Goal: Information Seeking & Learning: Learn about a topic

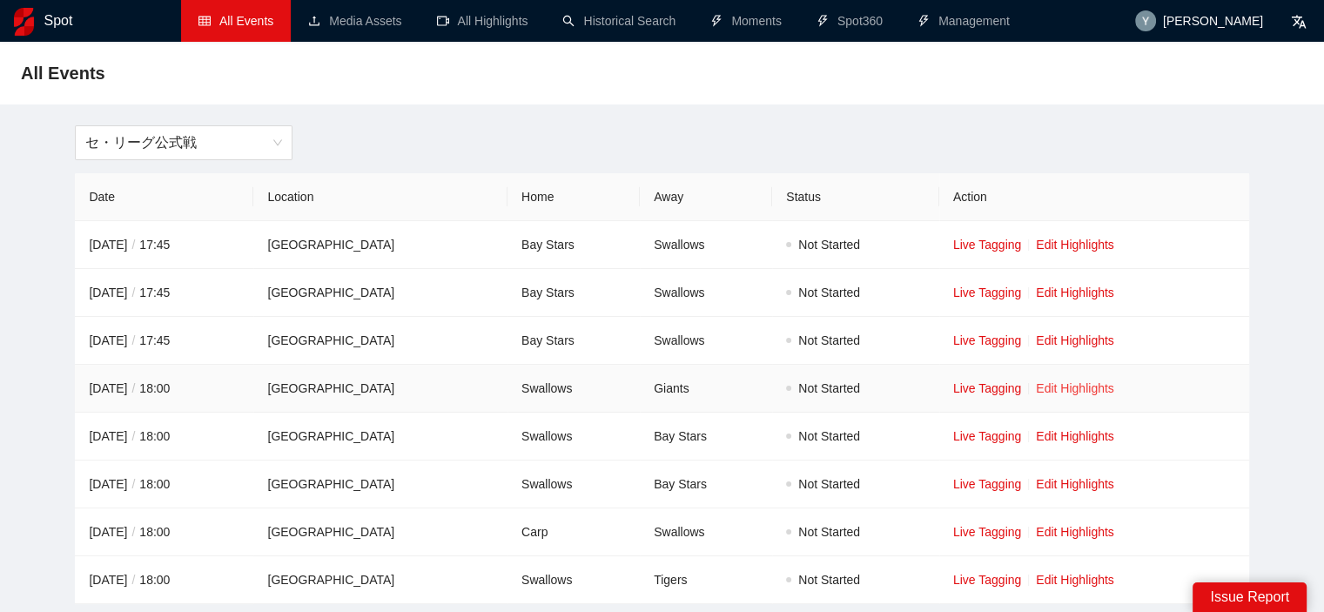
click at [1105, 390] on link "Edit Highlights" at bounding box center [1075, 388] width 78 height 14
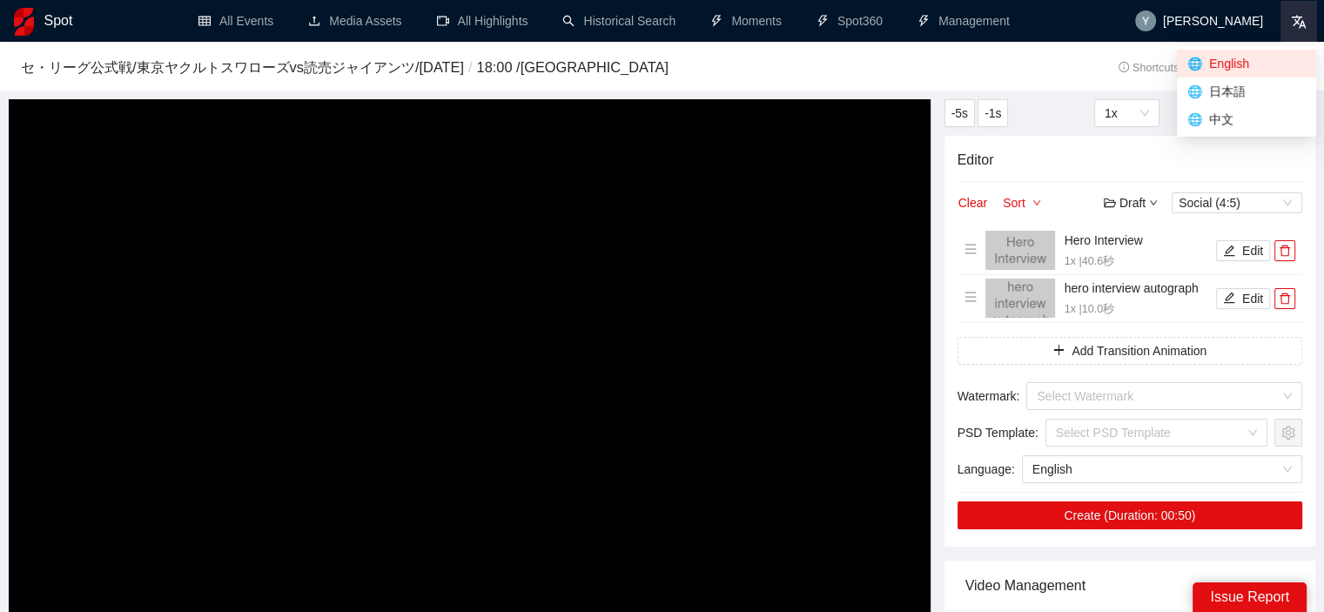
click at [1294, 27] on icon at bounding box center [1299, 22] width 16 height 16
click at [1253, 97] on span "🌐 日本語" at bounding box center [1246, 91] width 118 height 19
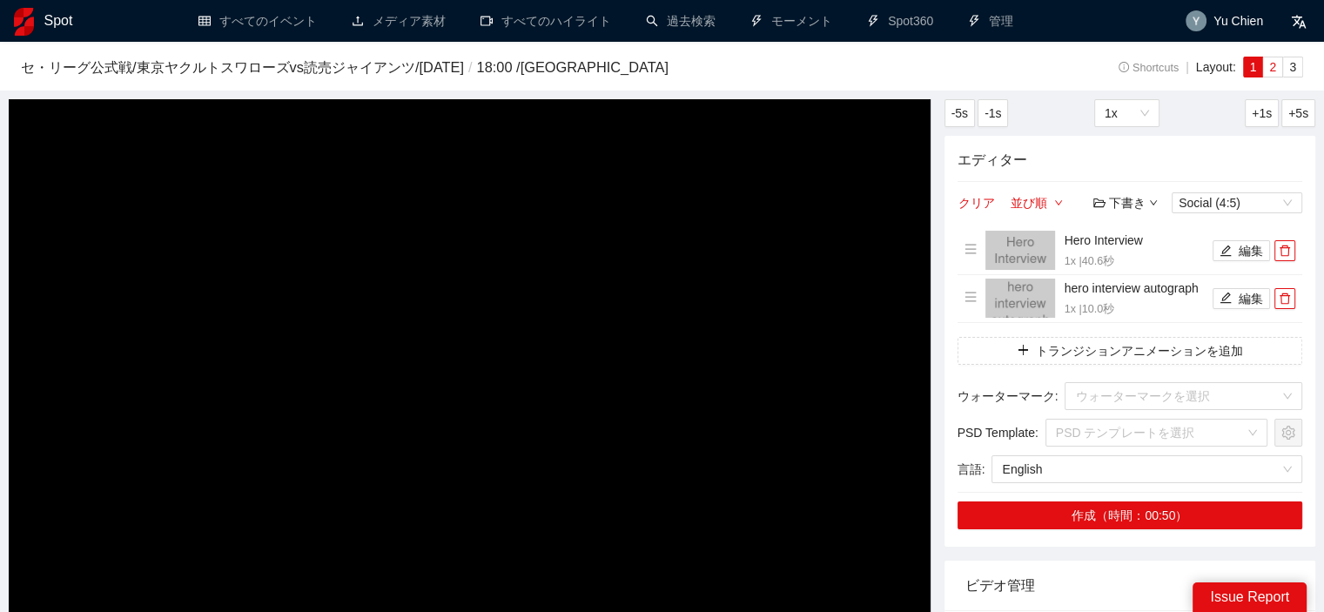
click at [1268, 72] on label "2" at bounding box center [1273, 67] width 20 height 21
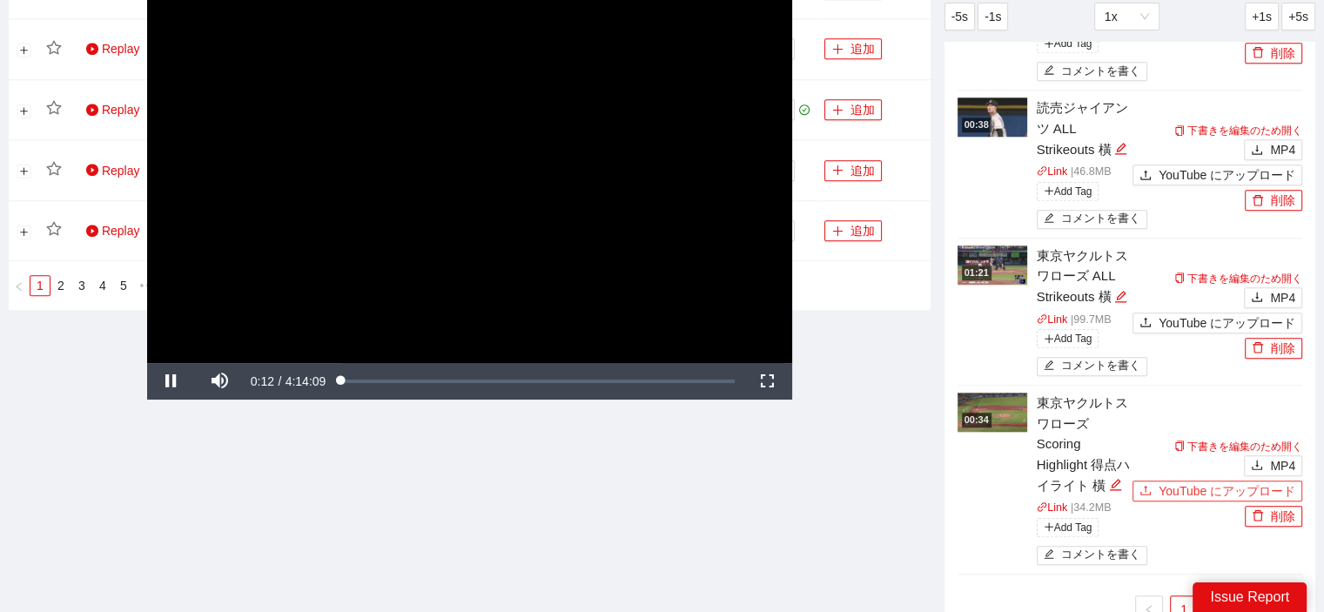
scroll to position [1841, 0]
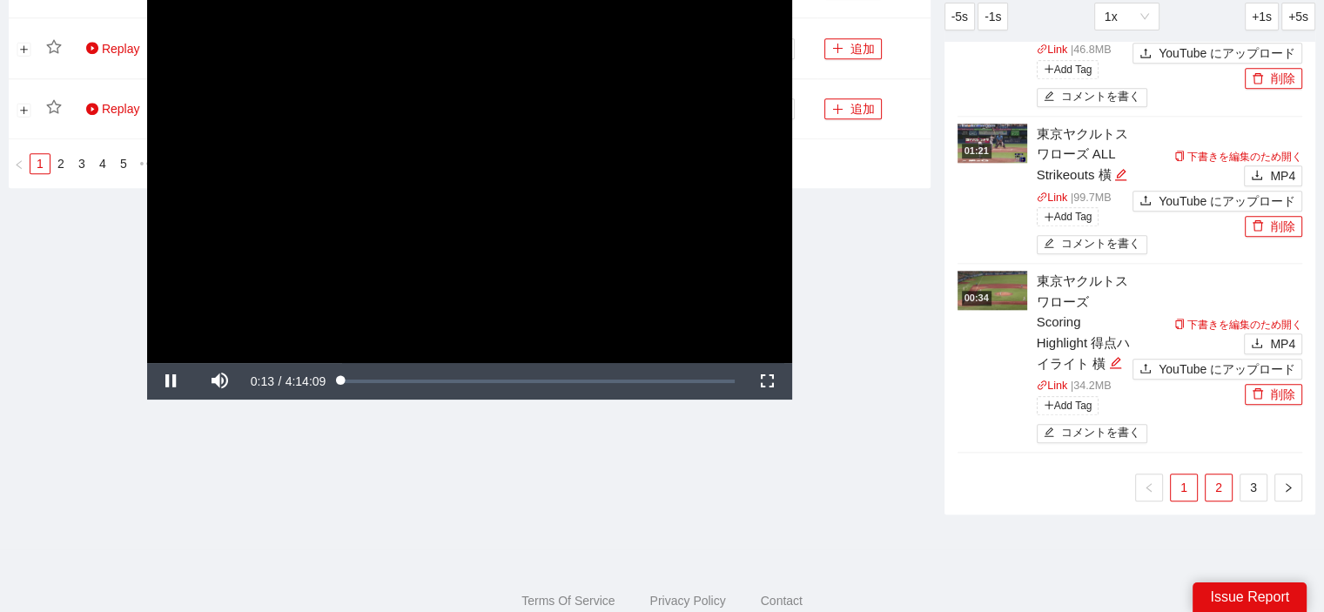
click at [1223, 474] on link "2" at bounding box center [1218, 487] width 26 height 26
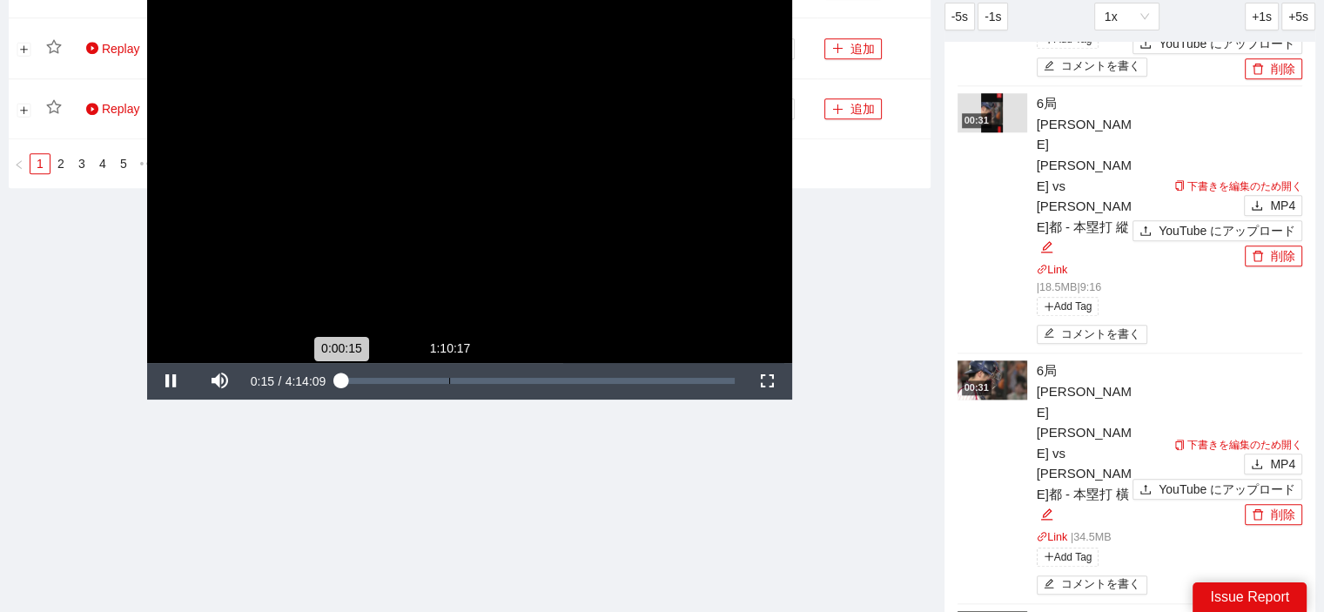
click at [448, 377] on div "Loaded : 0.39% 1:10:17 0:00:15" at bounding box center [537, 381] width 411 height 37
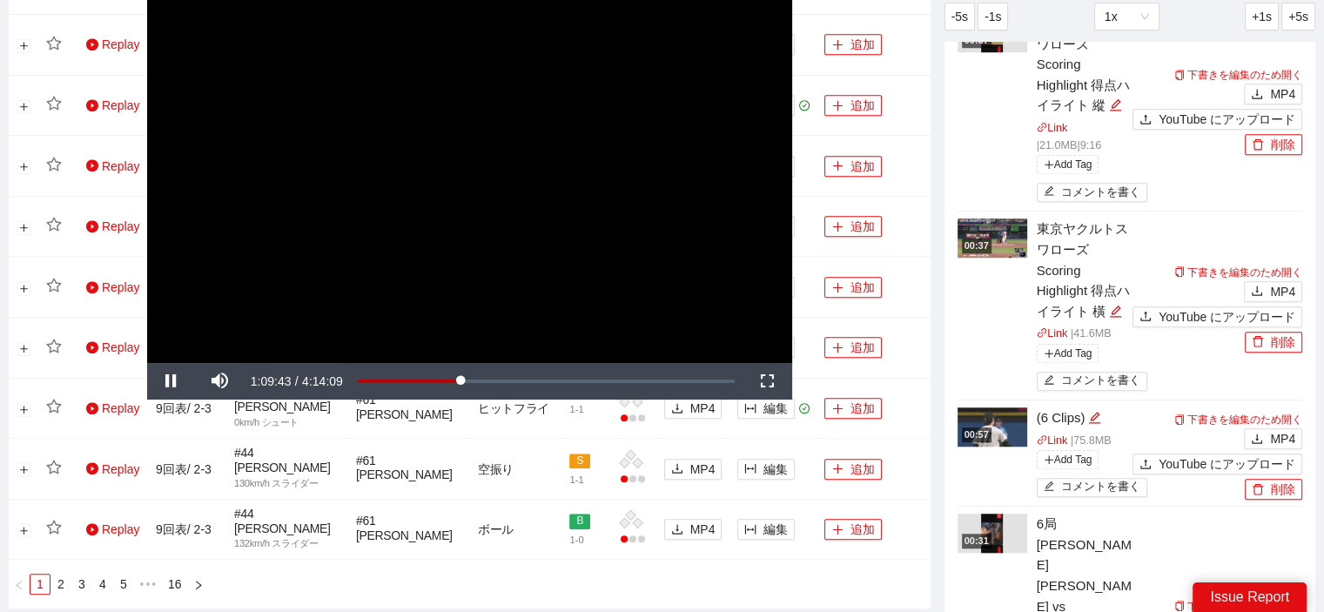
scroll to position [1319, 0]
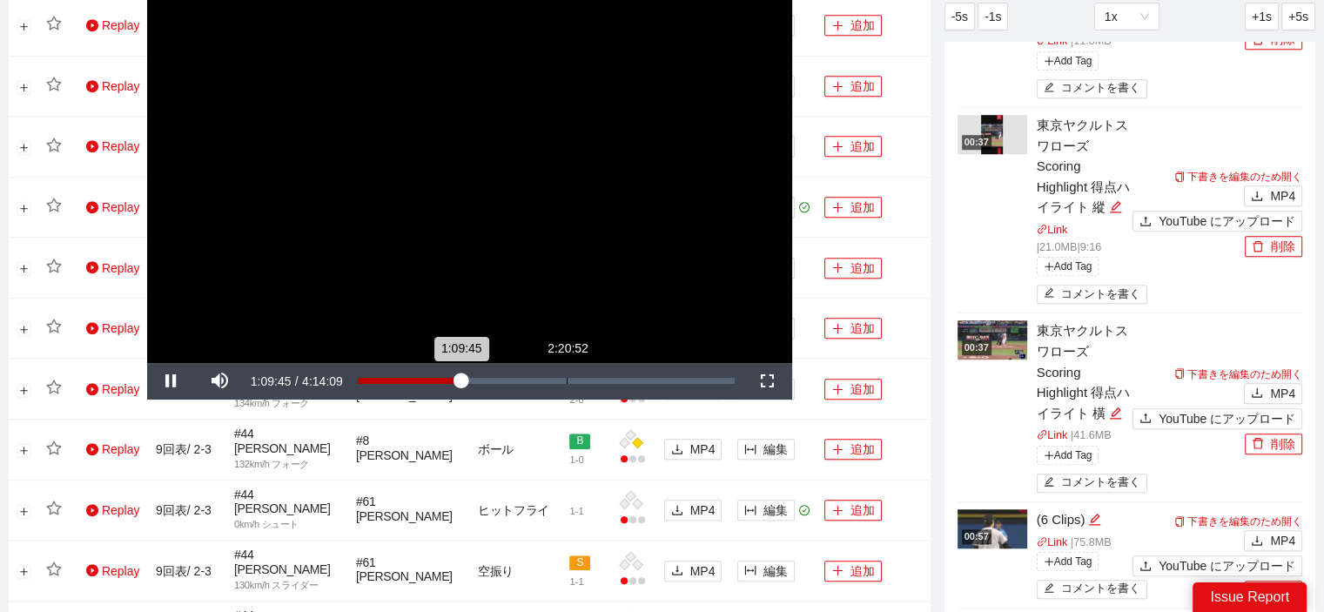
click at [567, 381] on div "2:20:52" at bounding box center [567, 381] width 1 height 6
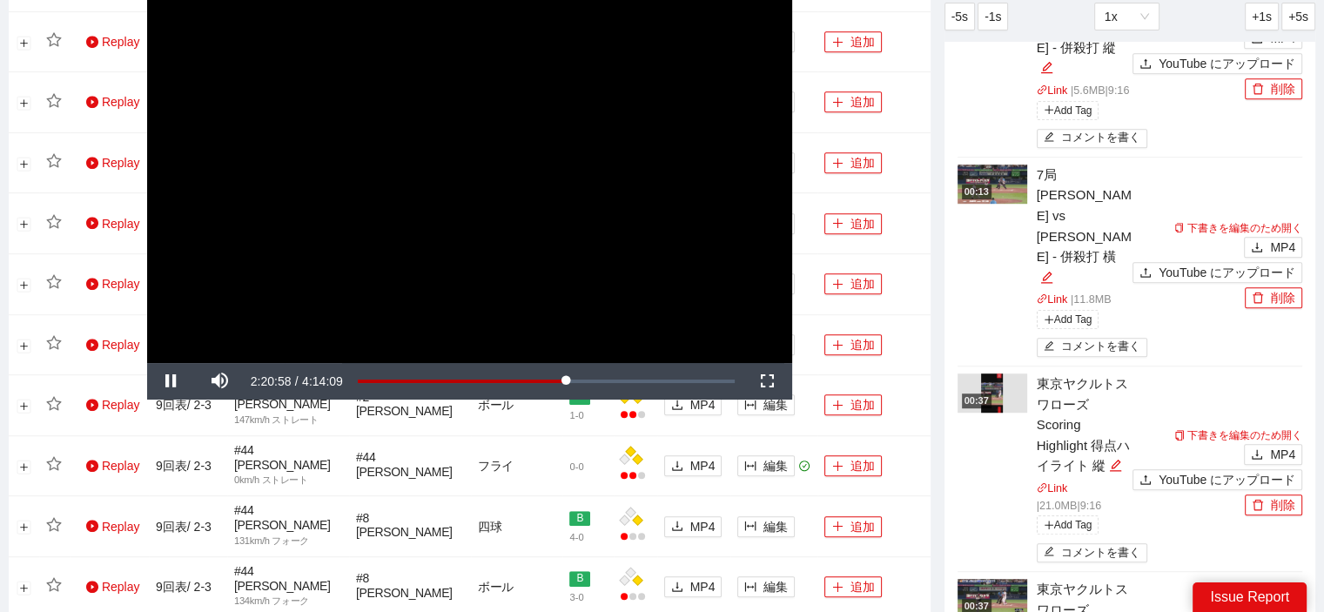
scroll to position [1058, 0]
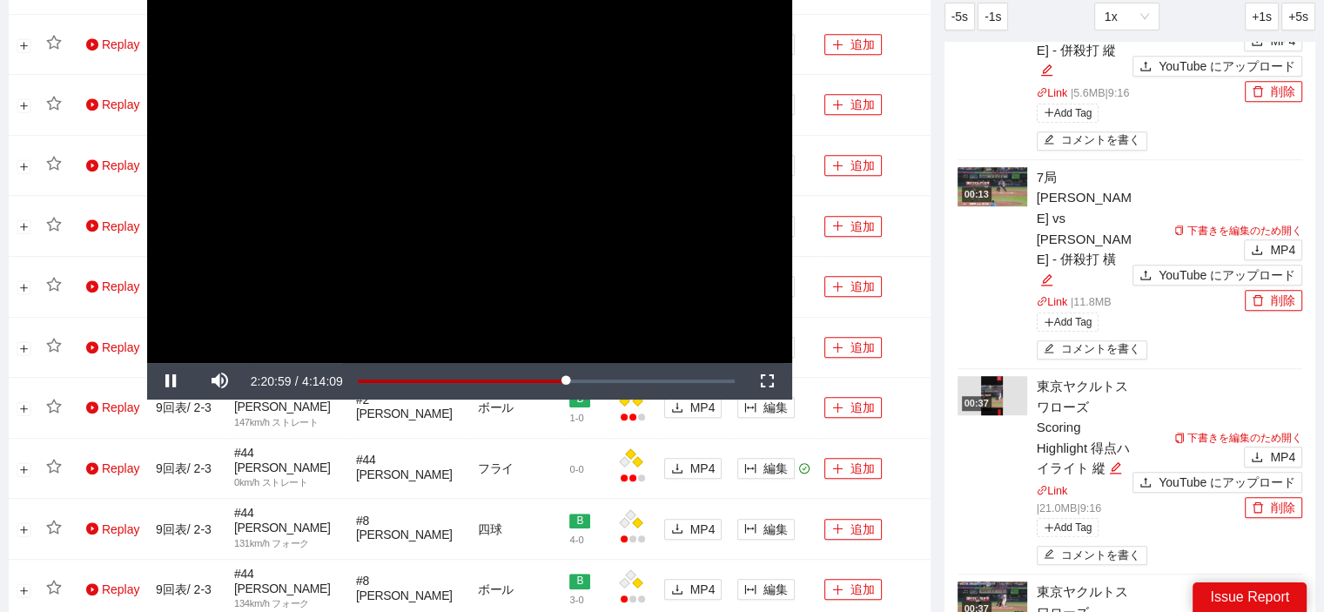
click at [999, 376] on img at bounding box center [992, 395] width 22 height 39
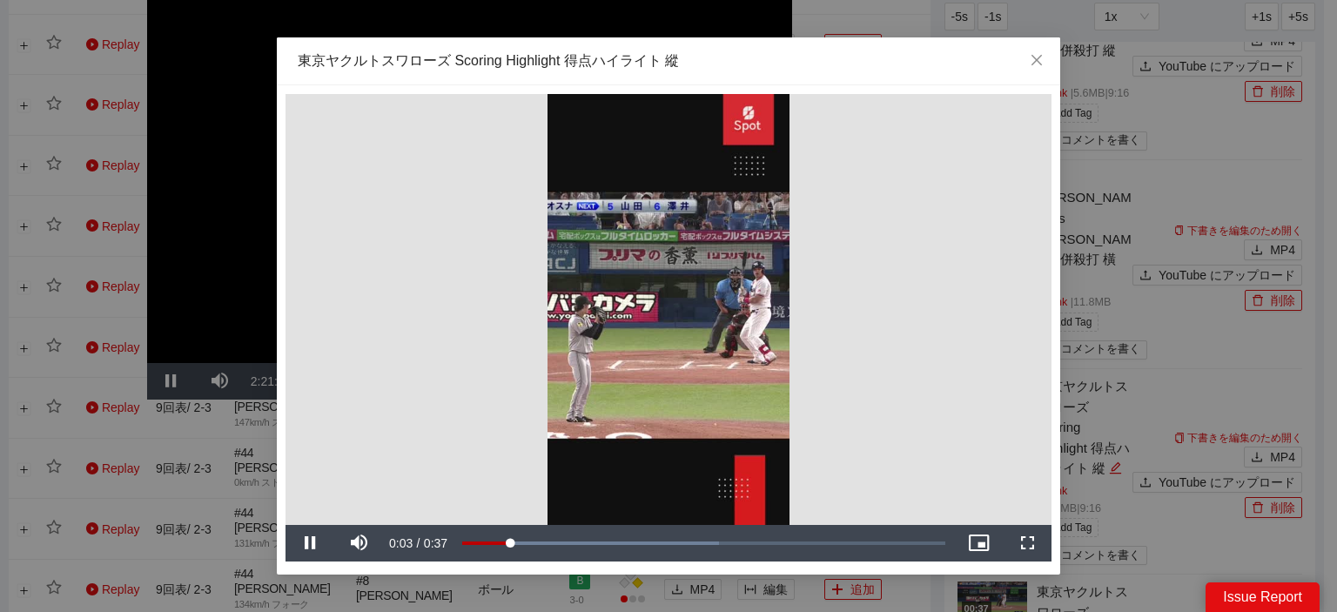
click at [198, 114] on div "**********" at bounding box center [668, 306] width 1337 height 612
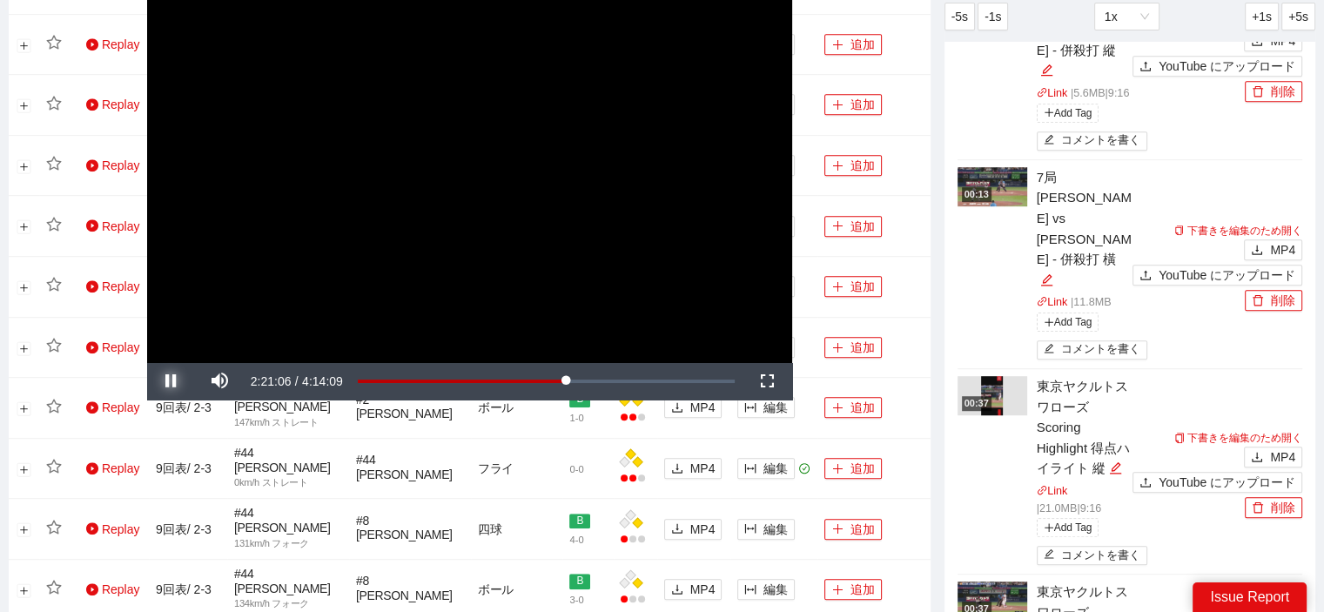
click at [169, 381] on span "Video Player" at bounding box center [171, 381] width 49 height 0
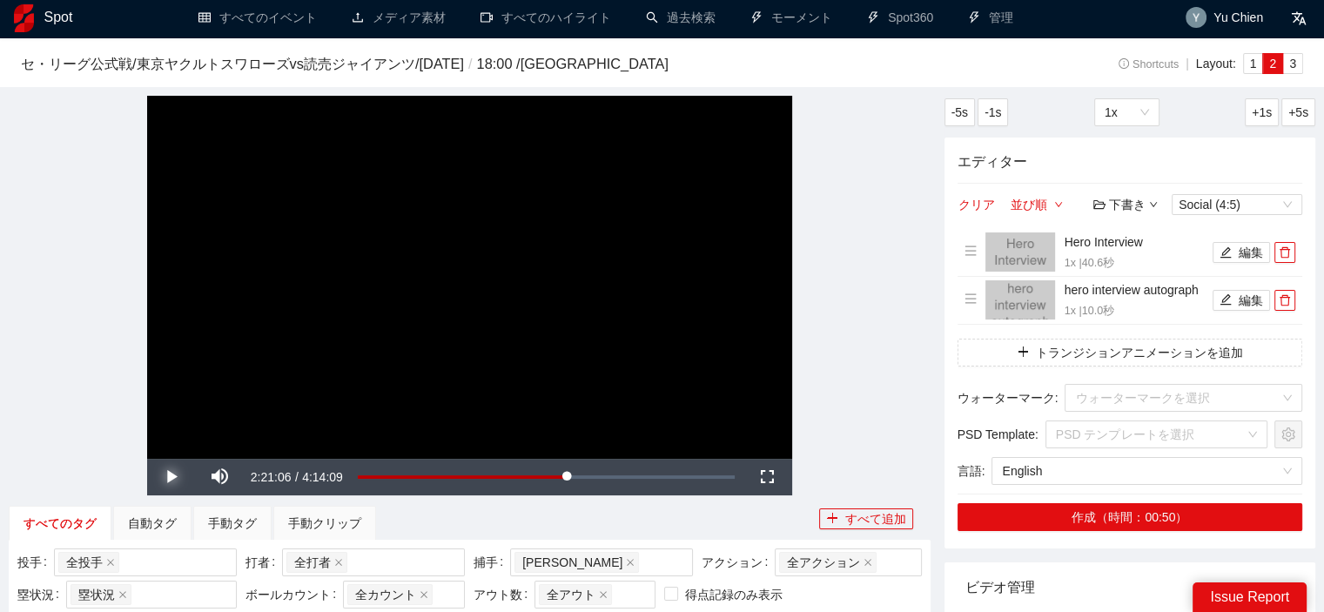
scroll to position [0, 0]
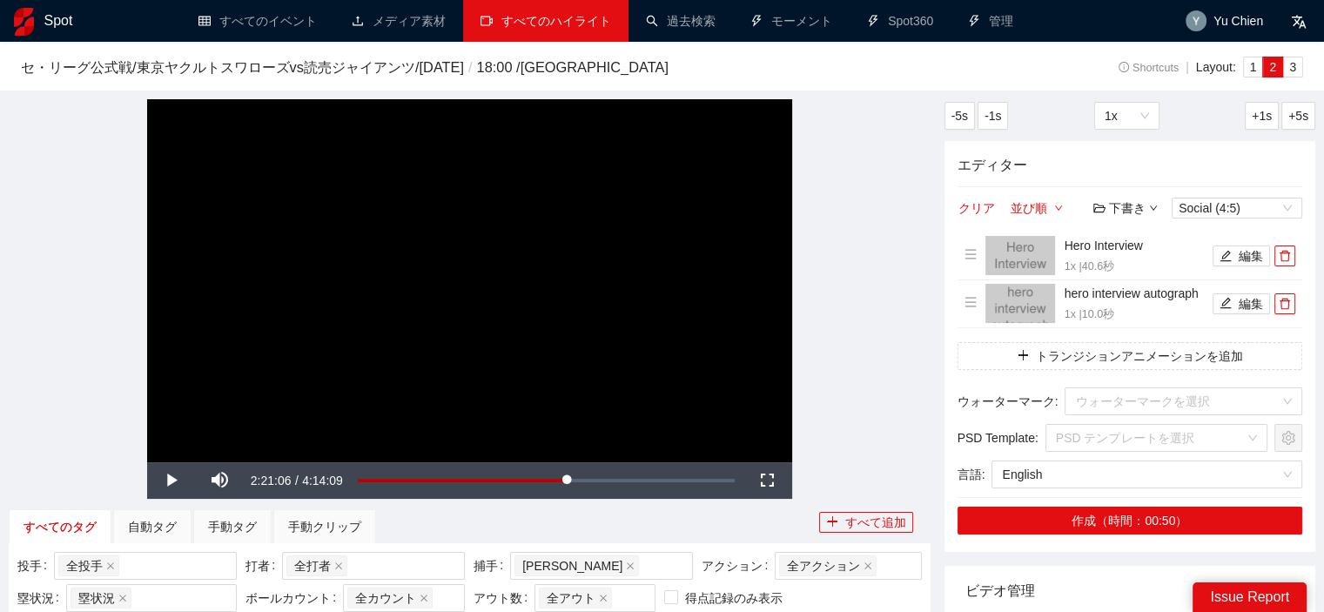
click at [580, 25] on link "すべてのハイライト" at bounding box center [545, 21] width 131 height 14
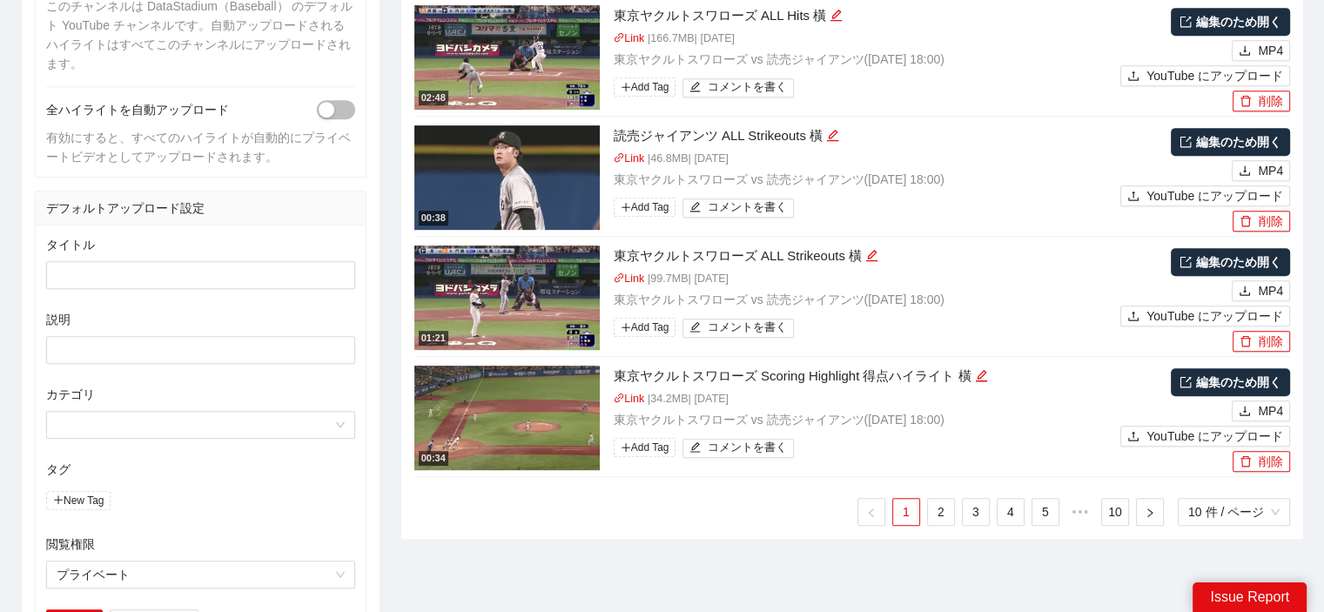
scroll to position [1055, 0]
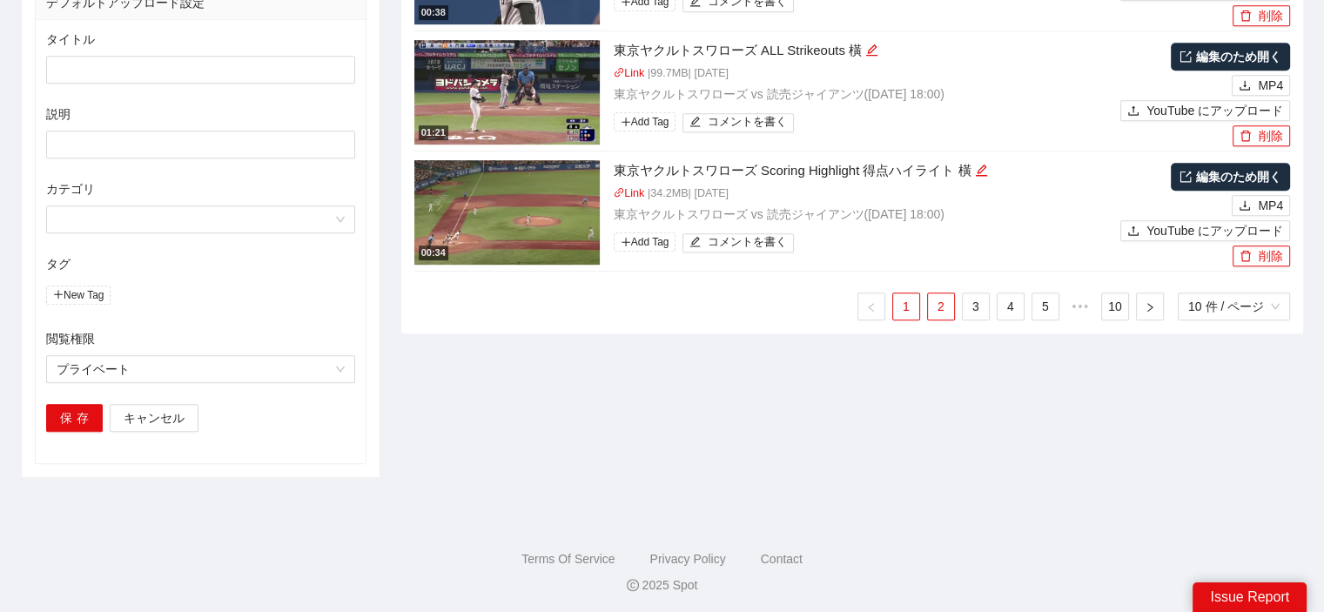
click at [943, 306] on link "2" at bounding box center [941, 306] width 26 height 26
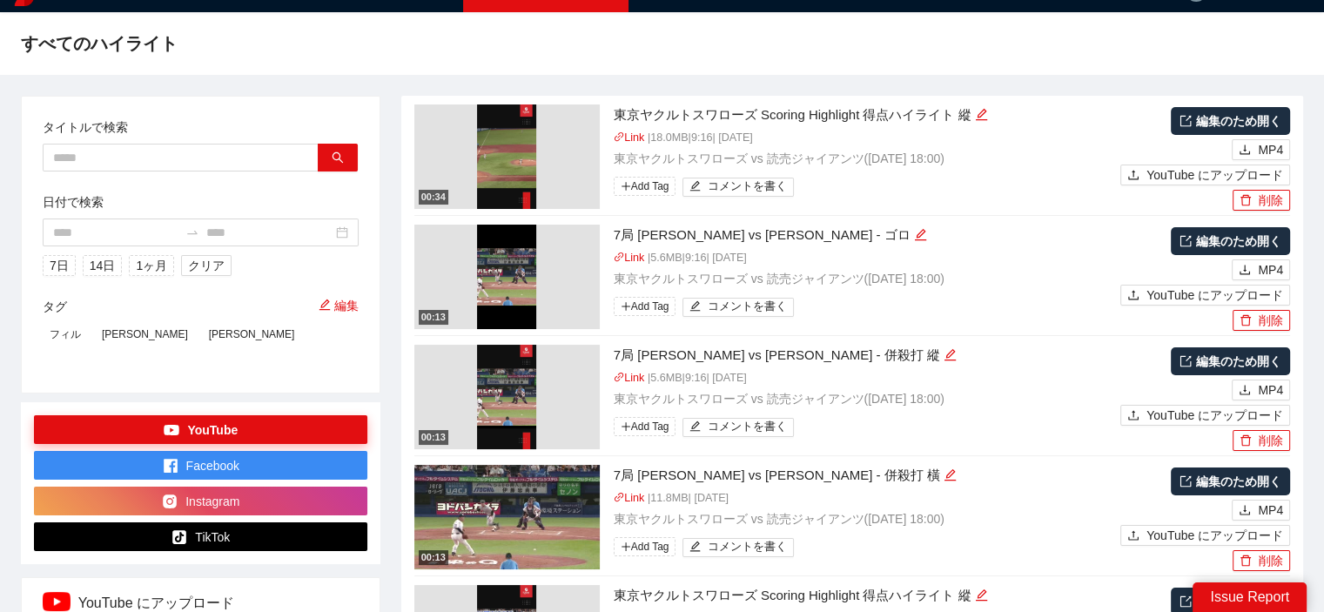
scroll to position [0, 0]
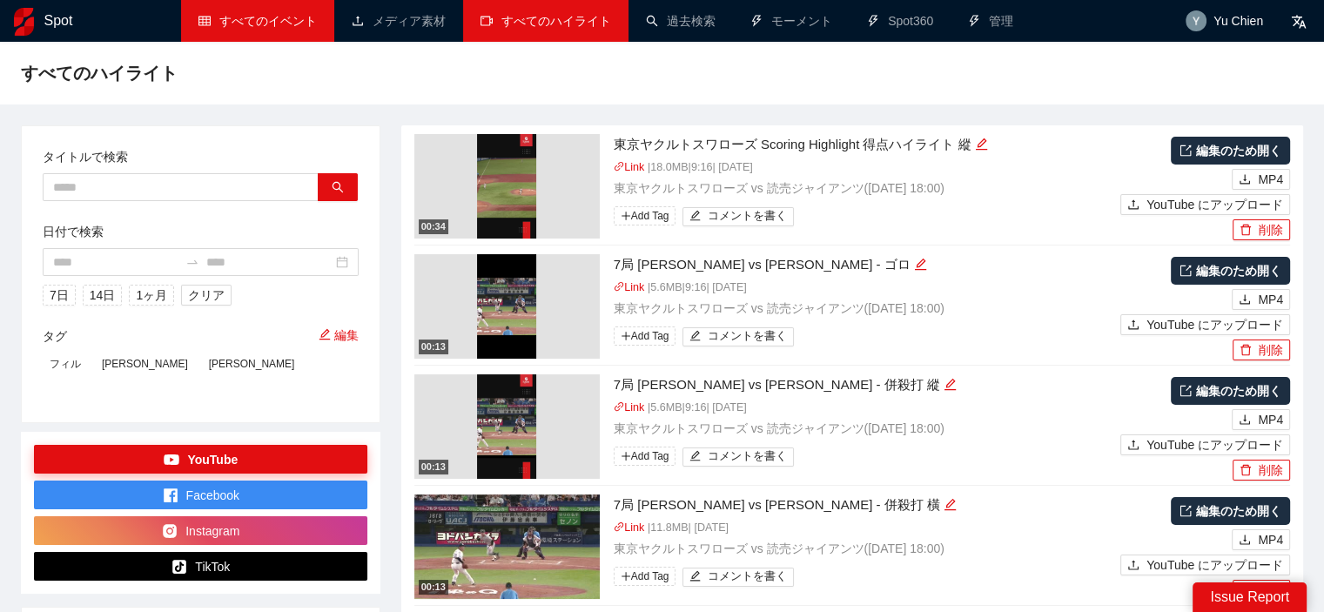
click at [296, 28] on link "すべてのイベント" at bounding box center [257, 21] width 118 height 14
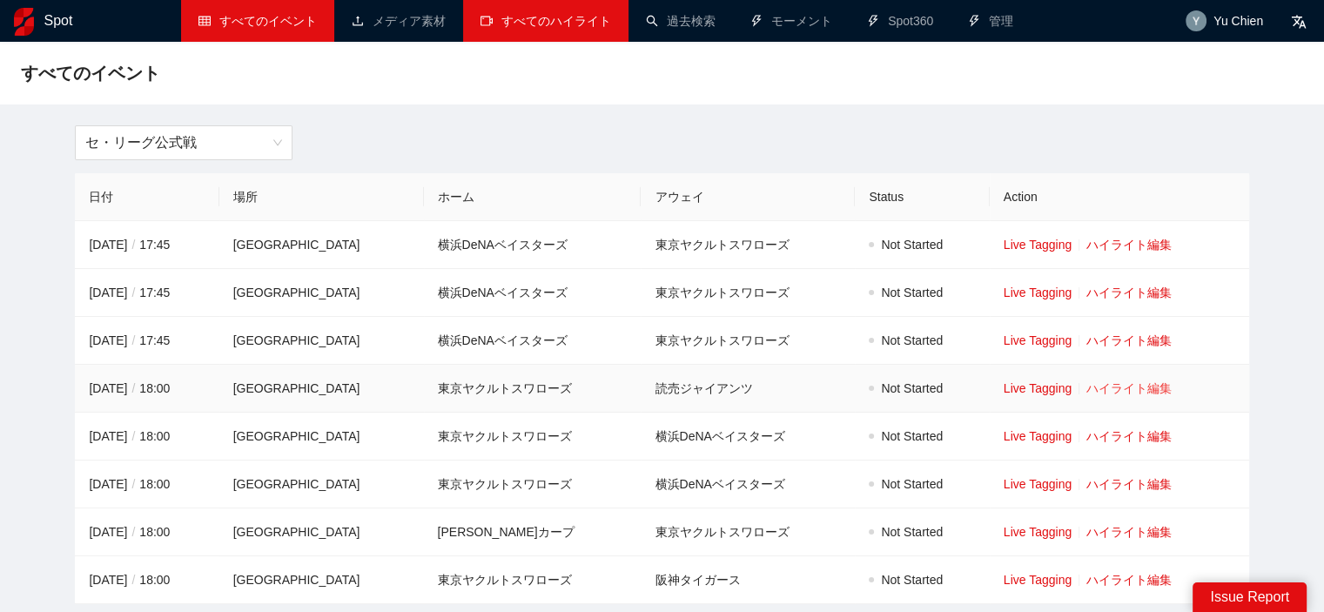
click at [1160, 389] on link "ハイライト編集" at bounding box center [1128, 388] width 85 height 14
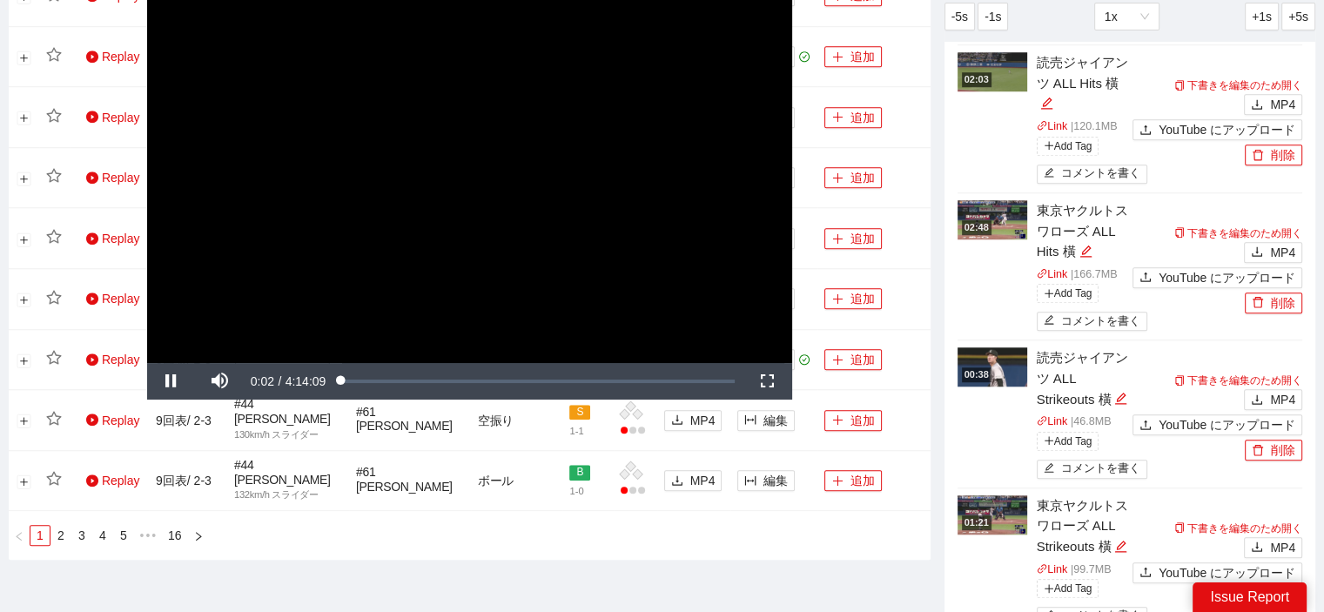
scroll to position [1479, 0]
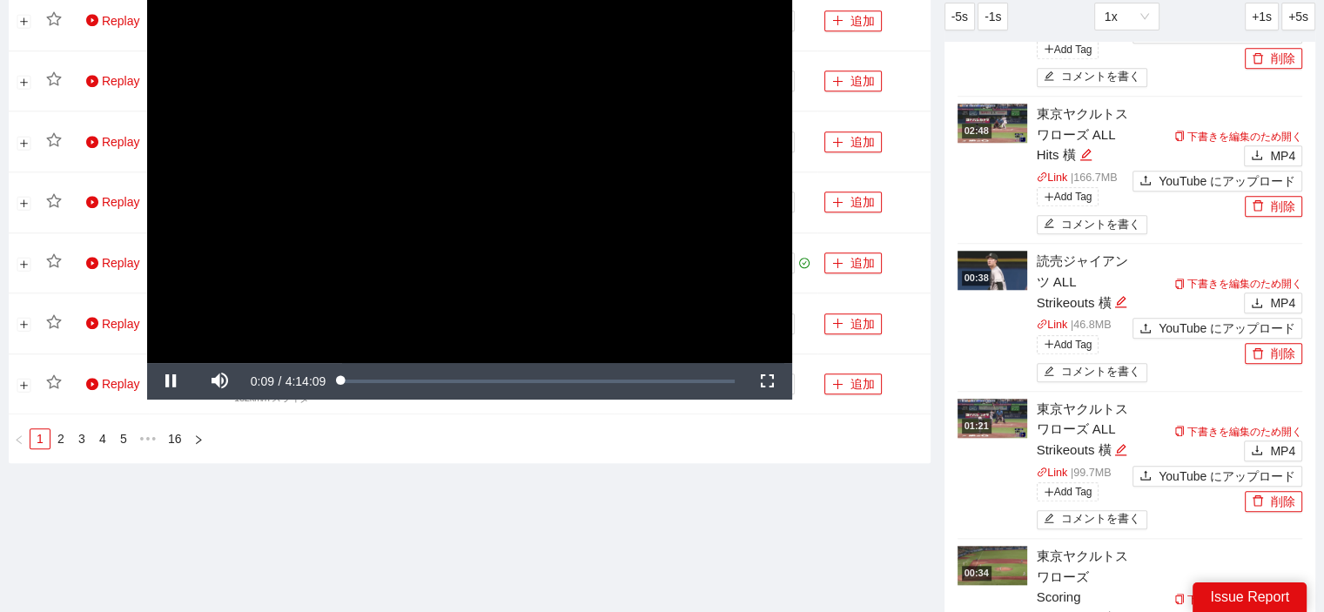
scroll to position [957, 0]
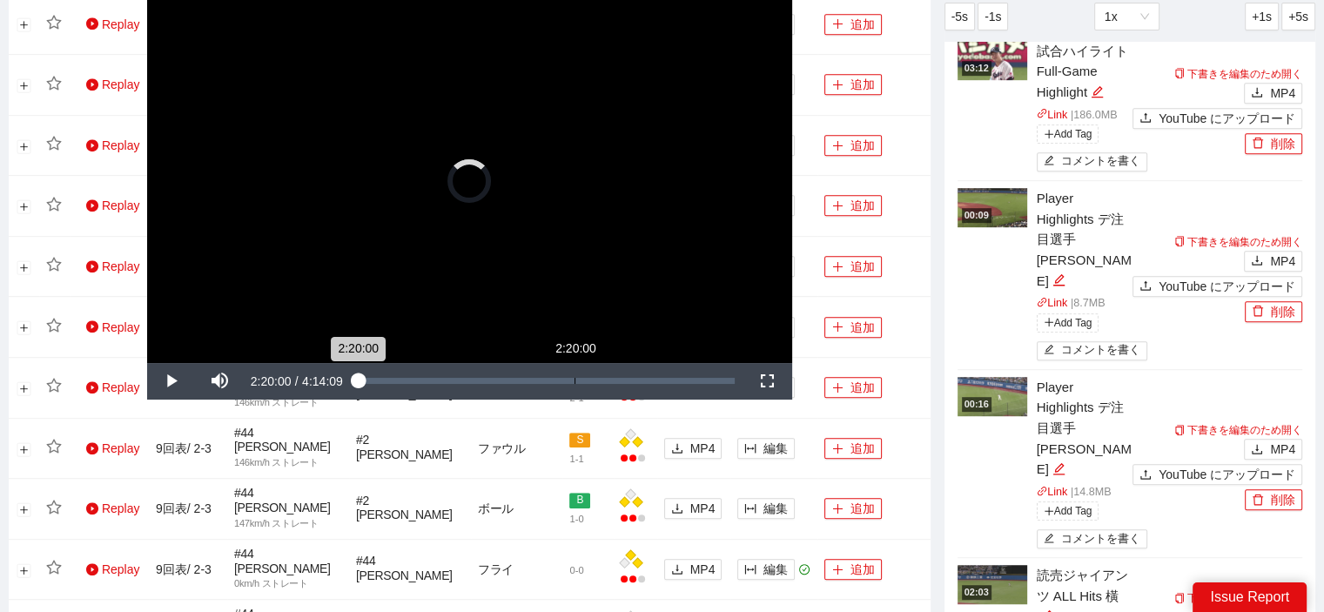
click at [557, 382] on div "Loaded : 0.37% 2:20:00 2:20:00" at bounding box center [546, 381] width 377 height 6
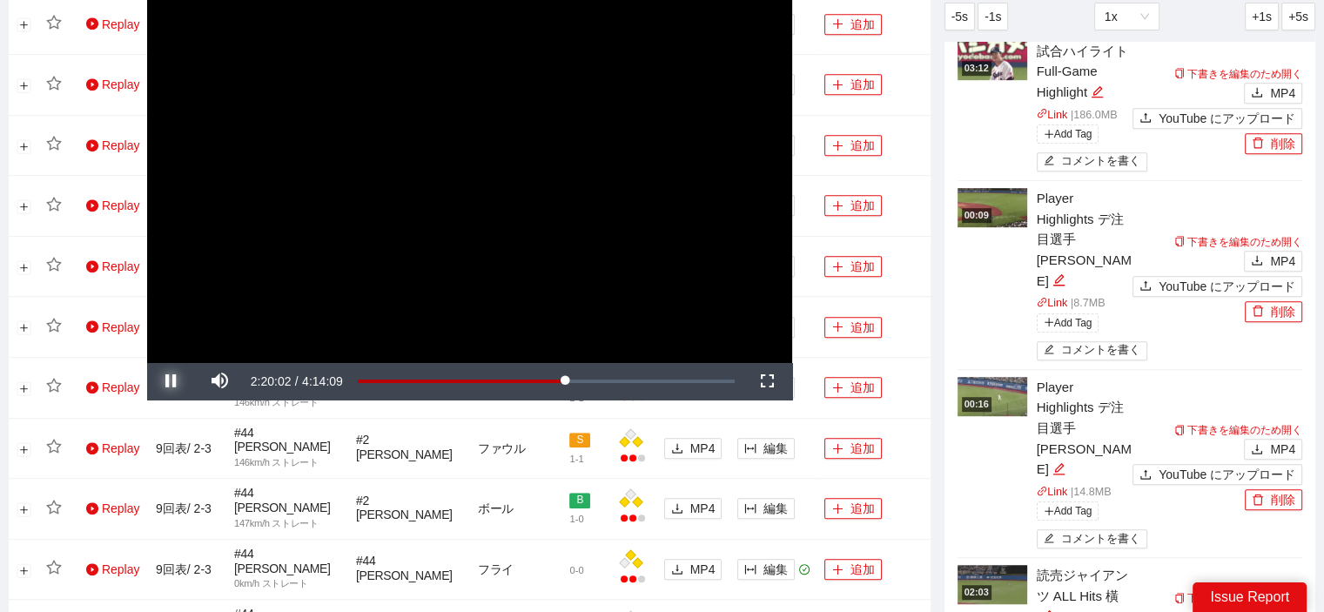
click at [174, 381] on span "Video Player" at bounding box center [171, 381] width 49 height 0
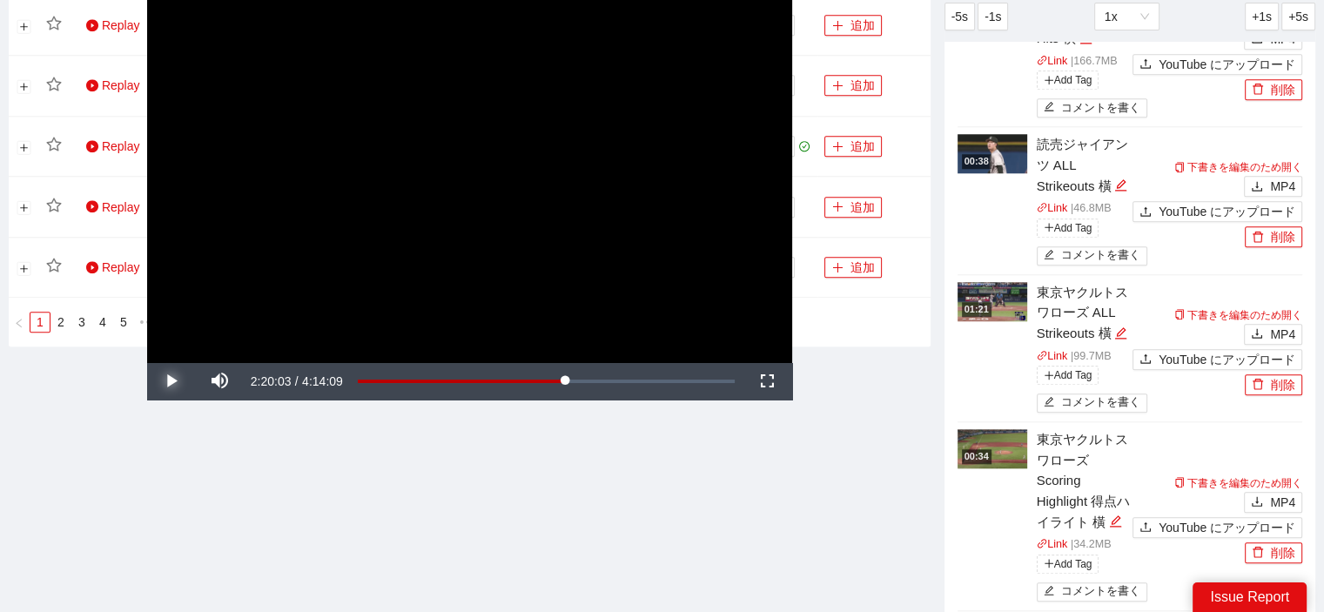
scroll to position [1841, 0]
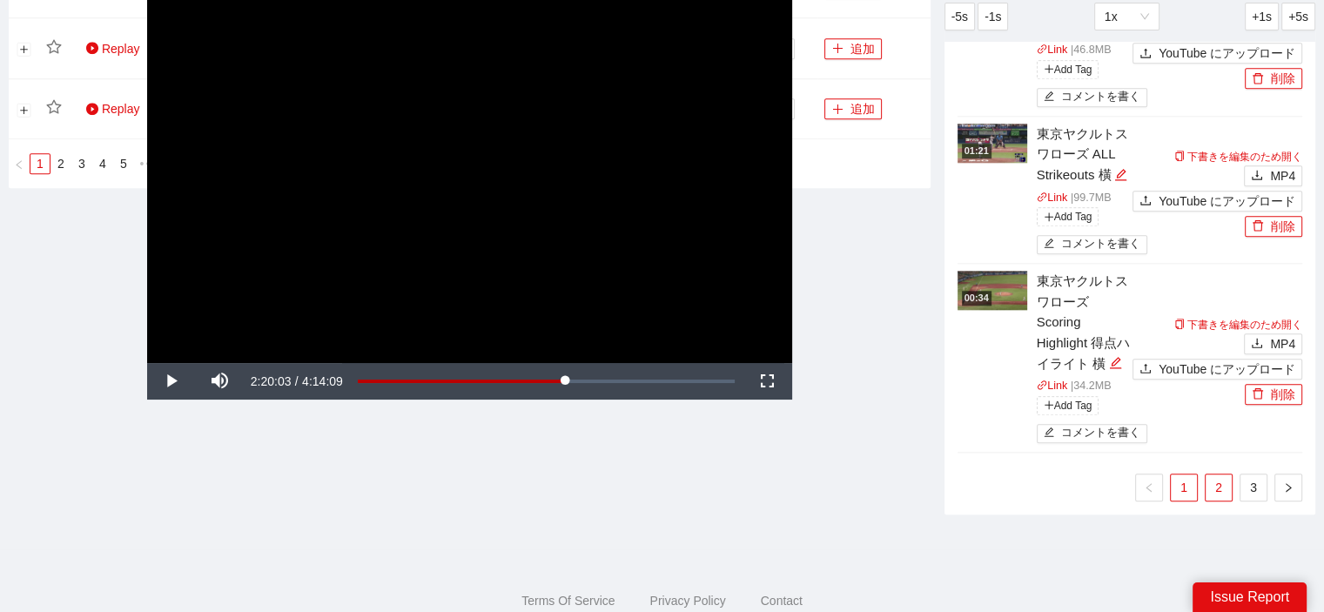
click at [1219, 474] on link "2" at bounding box center [1218, 487] width 26 height 26
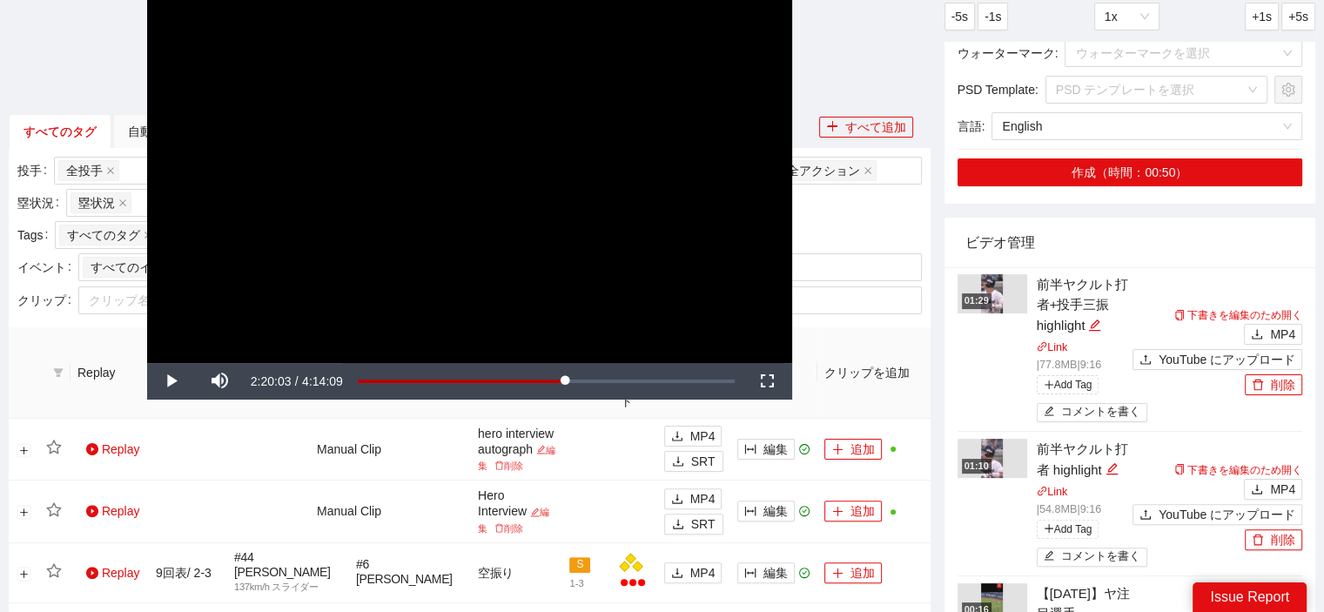
scroll to position [0, 0]
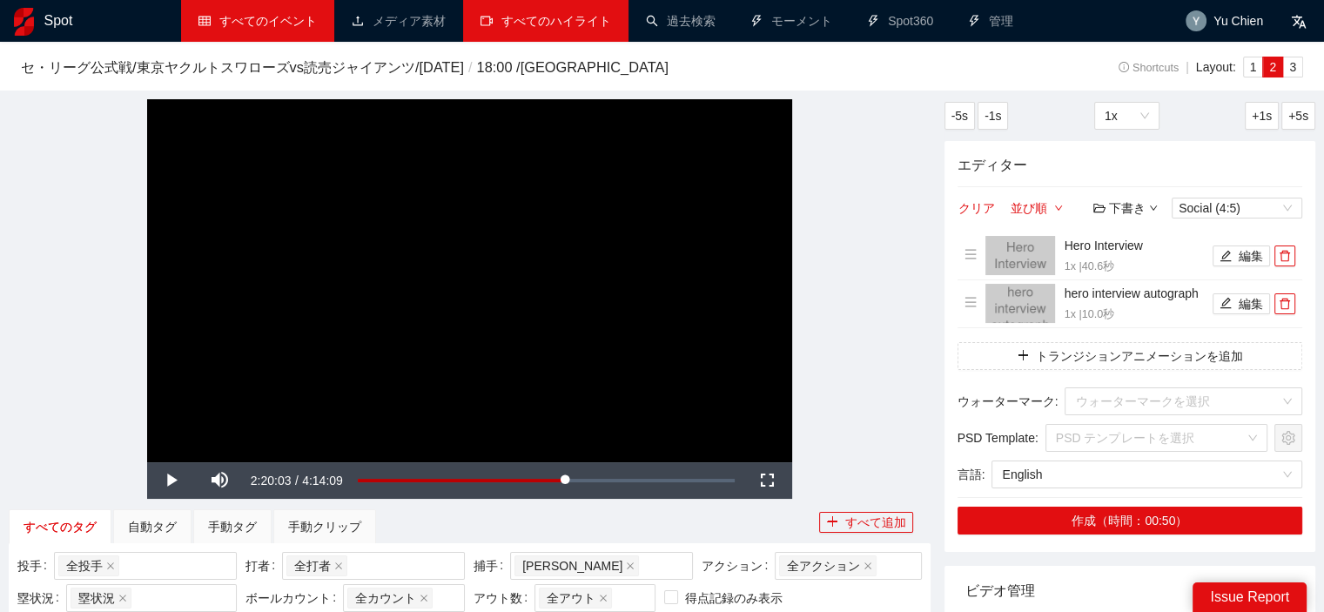
click at [543, 24] on link "すべてのハイライト" at bounding box center [545, 21] width 131 height 14
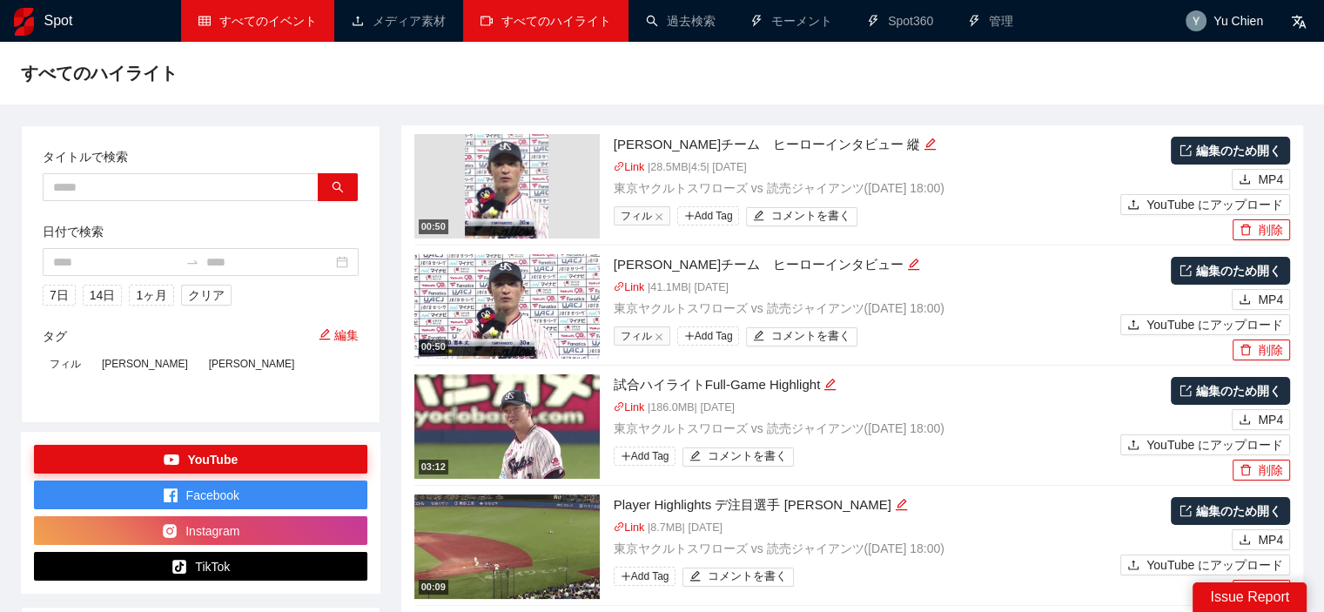
click at [515, 198] on img at bounding box center [507, 186] width 84 height 104
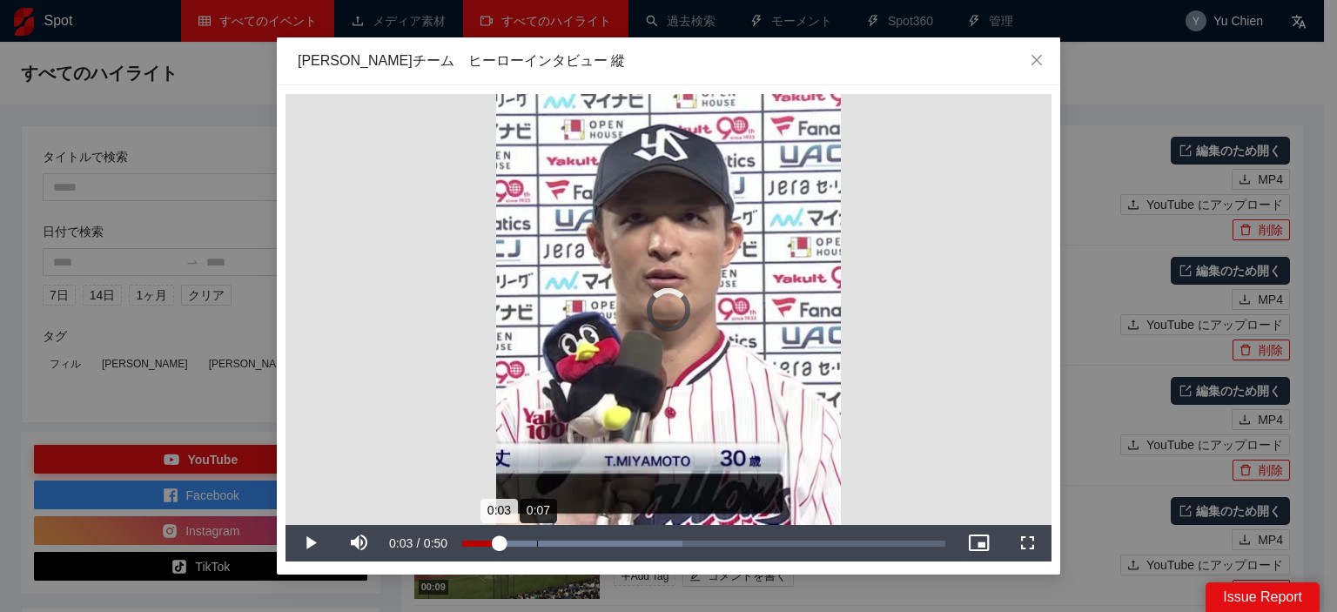
drag, startPoint x: 498, startPoint y: 545, endPoint x: 536, endPoint y: 543, distance: 38.3
click at [536, 543] on div "Loaded : 45.63% 0:07 0:03" at bounding box center [703, 543] width 483 height 6
click at [569, 540] on div "Loaded : 55.54% 0:11 0:08" at bounding box center [703, 543] width 483 height 6
click at [606, 542] on div "Loaded : 72.90% 0:14 0:11" at bounding box center [703, 543] width 483 height 6
click at [660, 540] on div "0:20" at bounding box center [660, 543] width 1 height 6
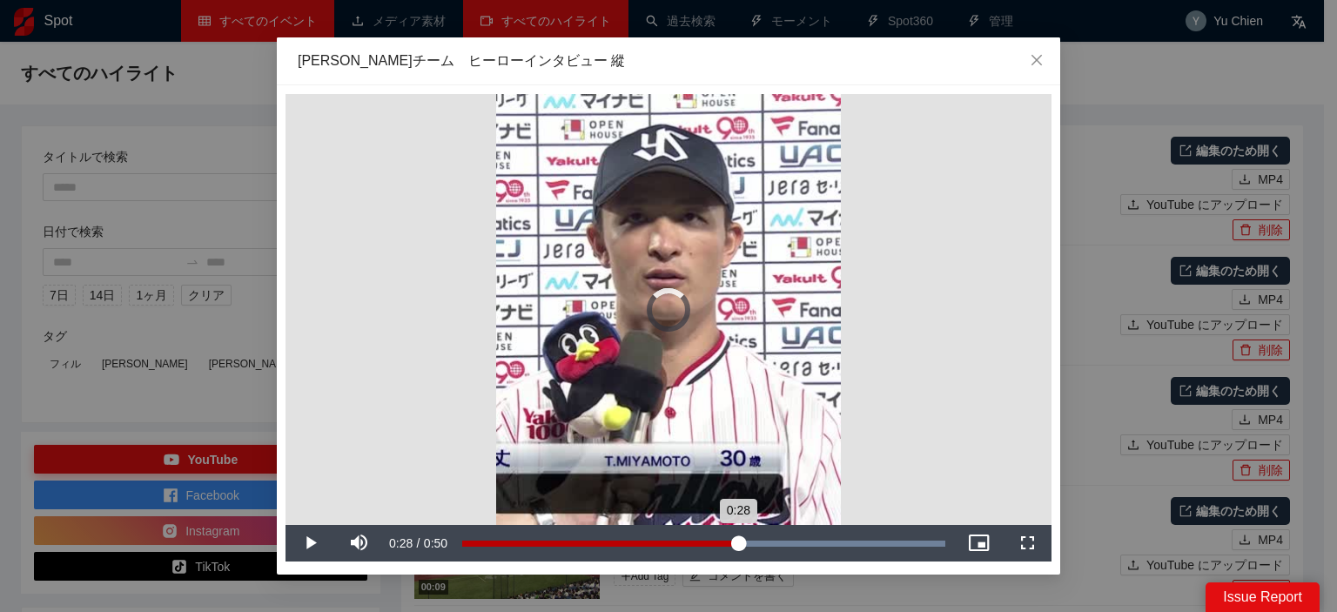
click at [738, 539] on div "Loaded : 100.00% 0:28 0:28" at bounding box center [703, 543] width 500 height 37
click at [848, 535] on div "Loaded : 100.00% 0:40 0:29" at bounding box center [703, 543] width 500 height 37
click at [826, 533] on div "Loaded : 100.00% 0:38 0:42" at bounding box center [703, 543] width 500 height 37
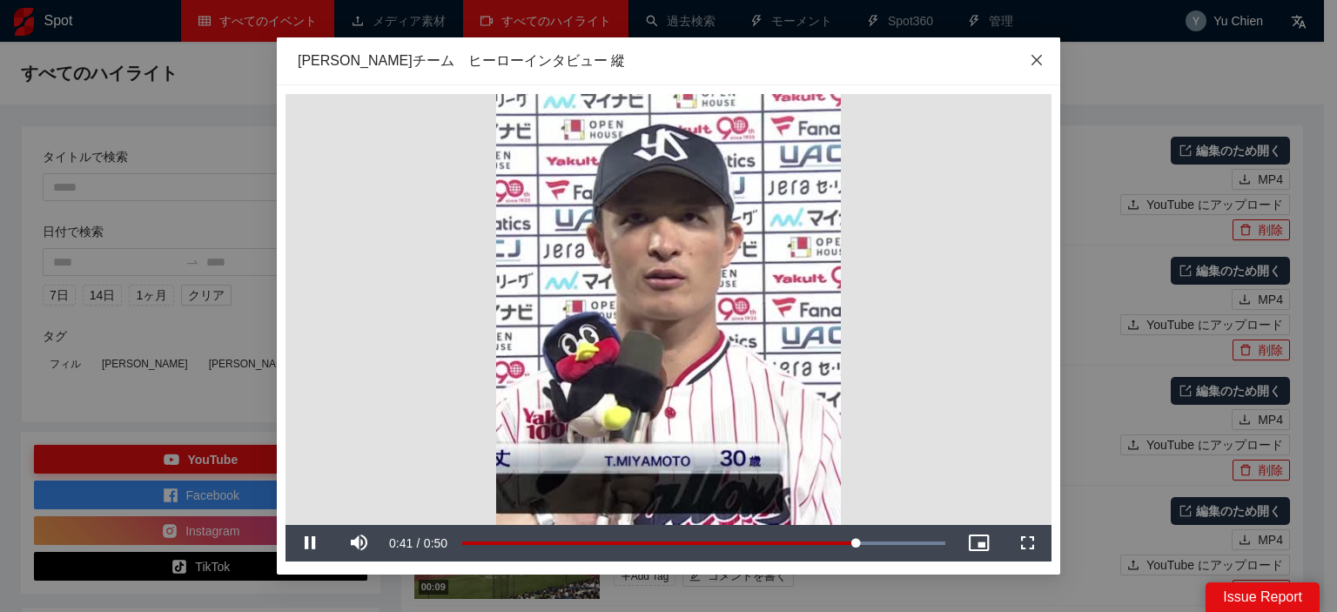
click at [1036, 65] on icon "close" at bounding box center [1037, 60] width 14 height 14
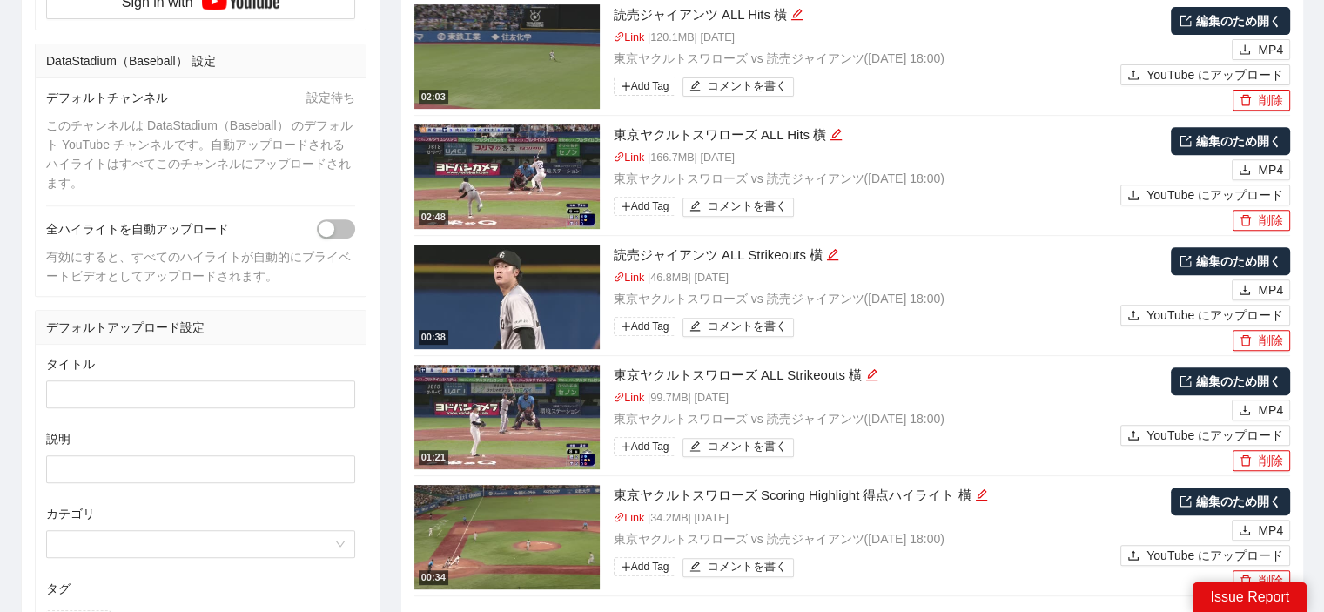
scroll to position [957, 0]
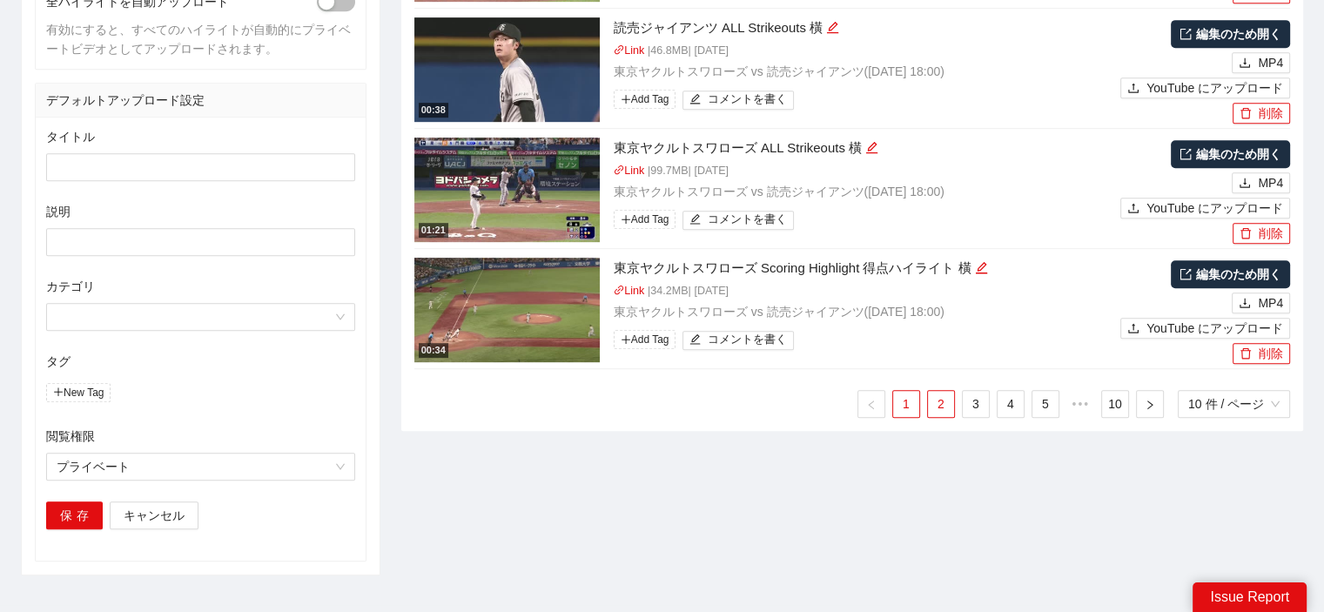
click at [933, 401] on link "2" at bounding box center [941, 404] width 26 height 26
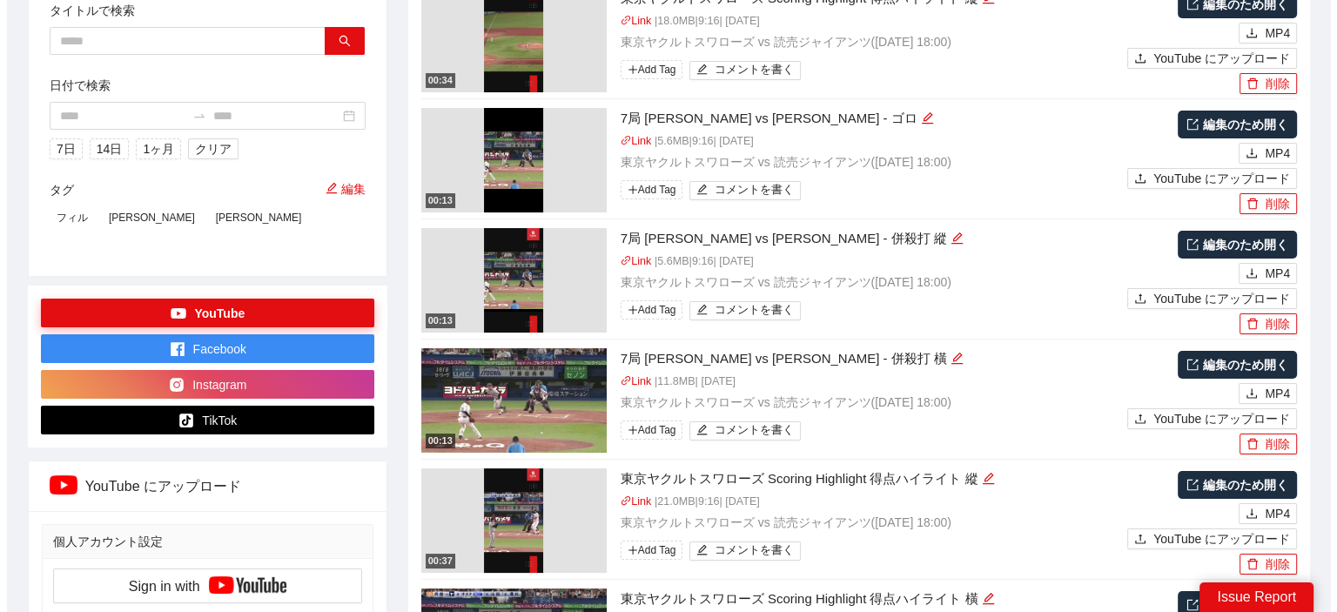
scroll to position [174, 0]
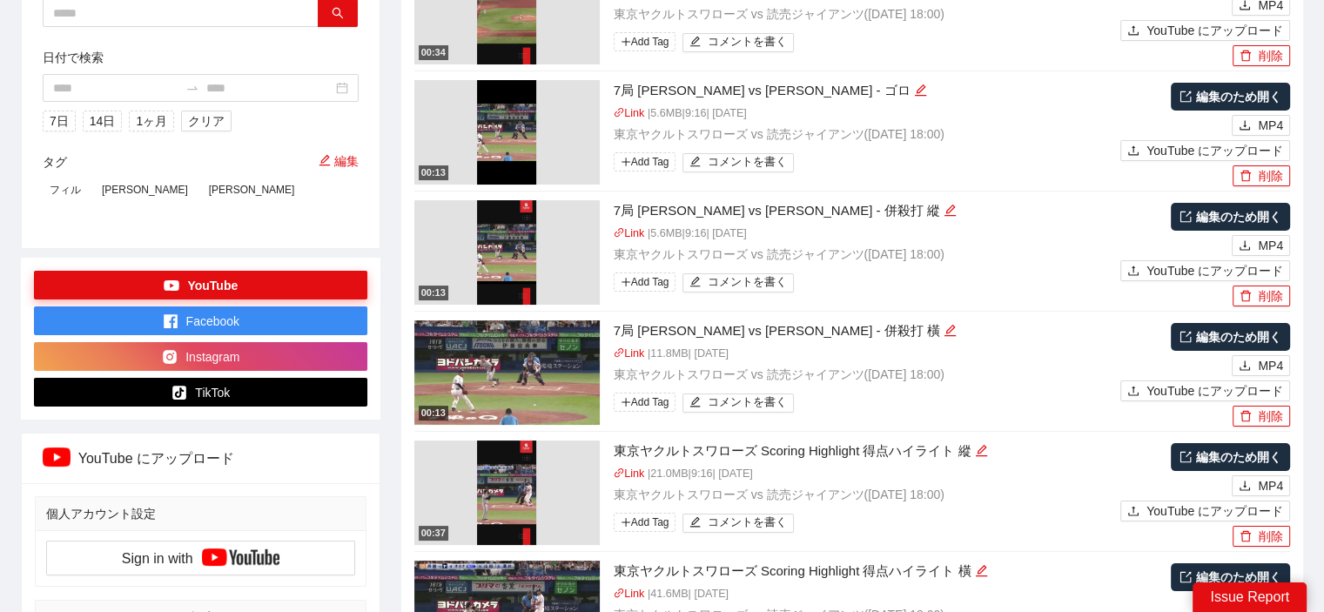
click at [501, 267] on img at bounding box center [506, 252] width 59 height 104
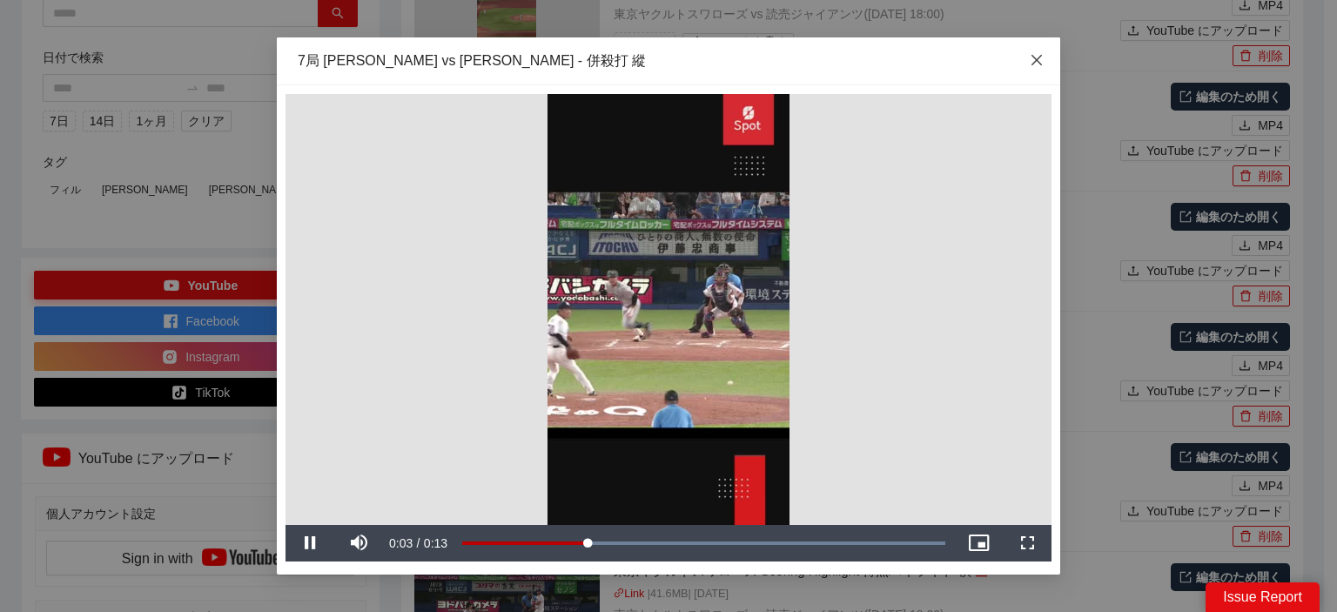
click at [1030, 58] on icon "close" at bounding box center [1037, 60] width 14 height 14
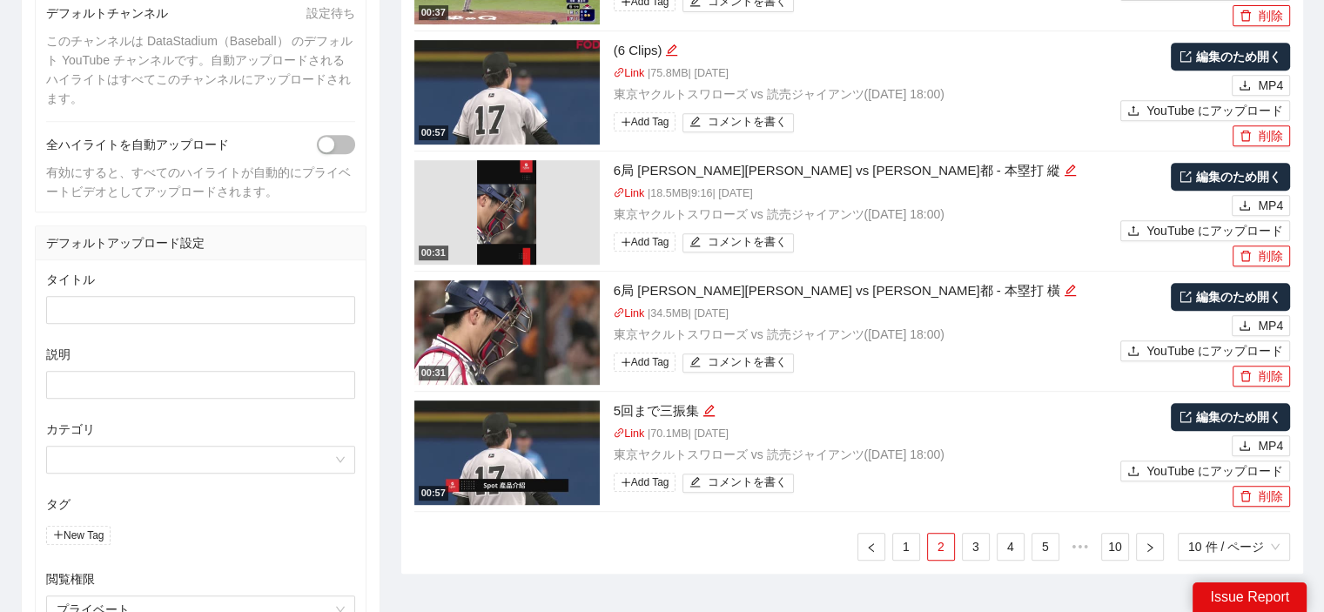
scroll to position [957, 0]
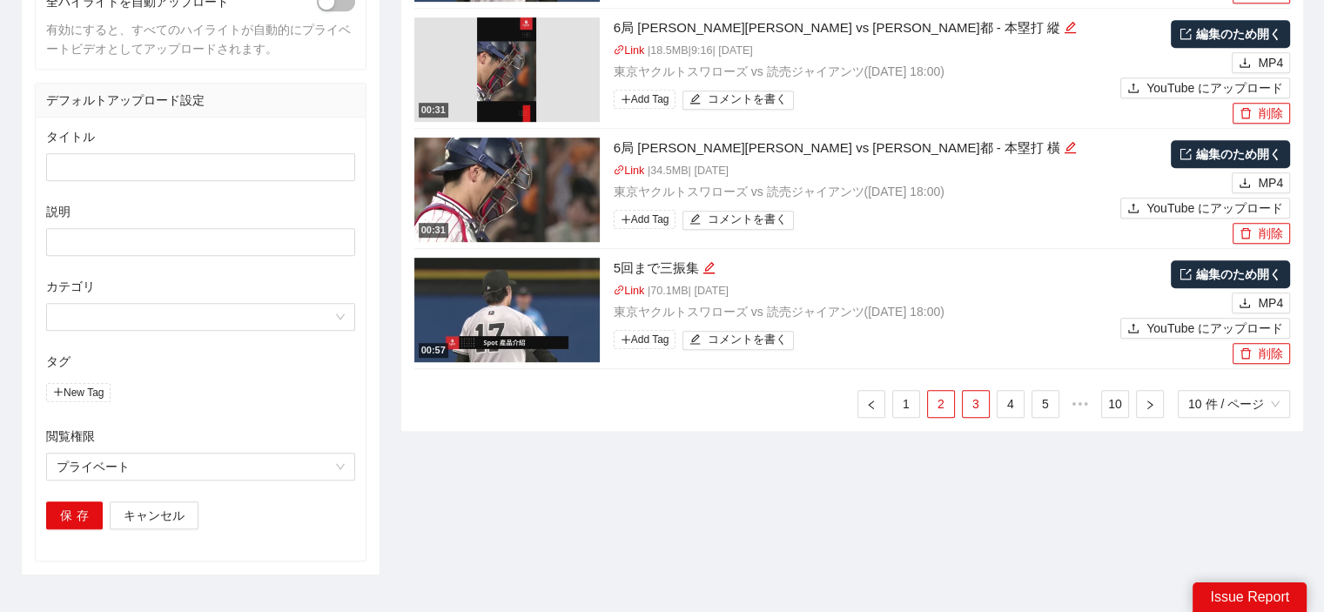
click at [975, 402] on link "3" at bounding box center [976, 404] width 26 height 26
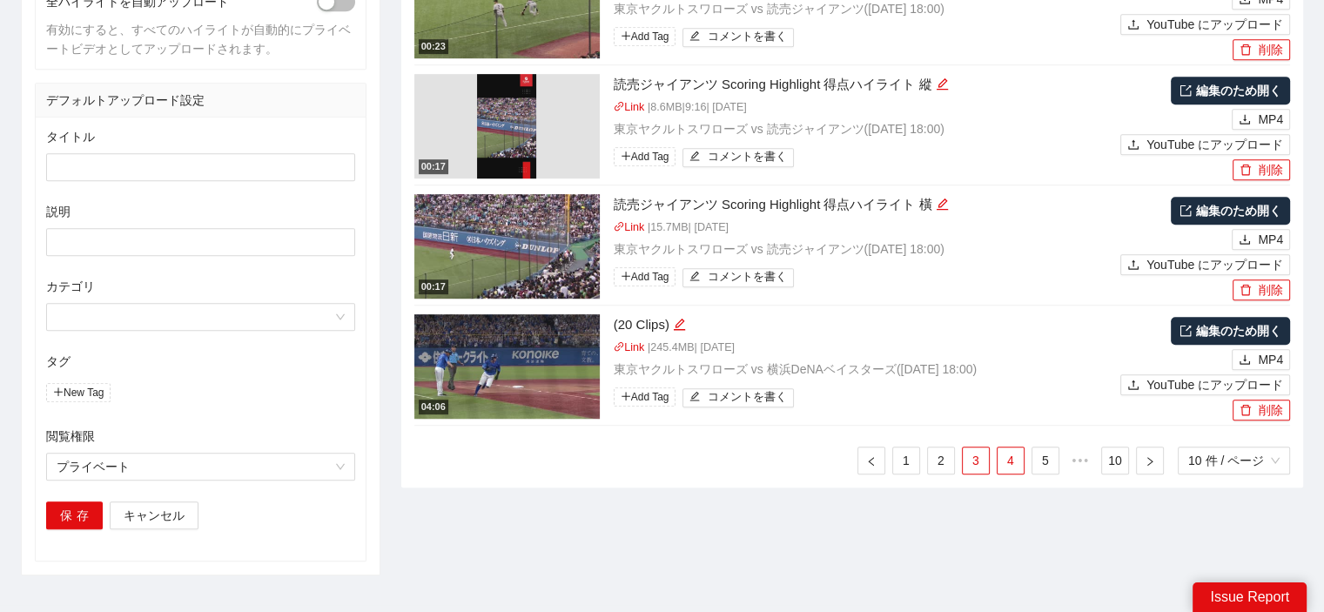
click at [1004, 462] on link "4" at bounding box center [1010, 460] width 26 height 26
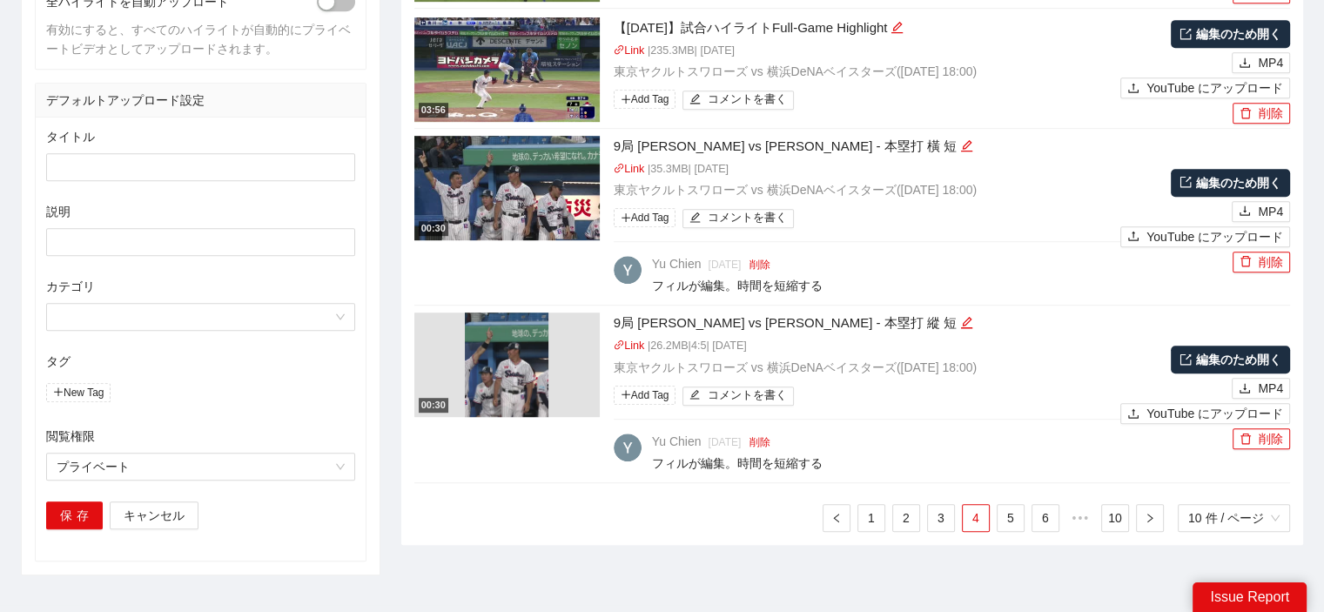
click at [513, 348] on img at bounding box center [507, 364] width 84 height 104
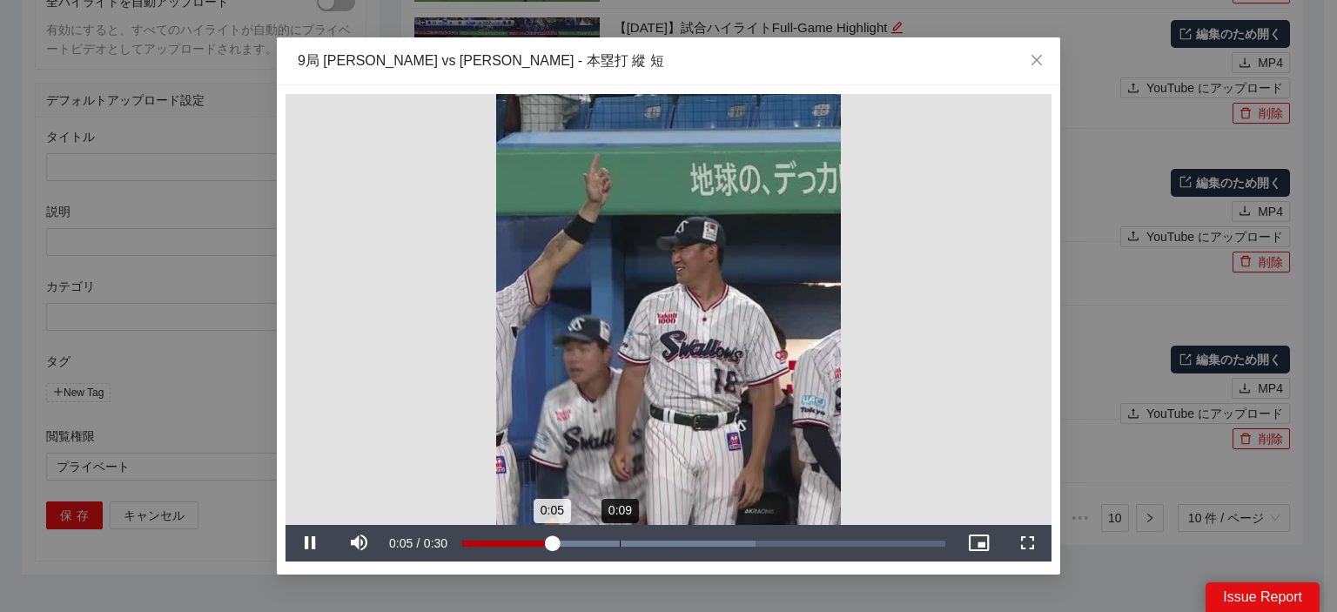
click at [622, 540] on div "Loaded : 60.66% 0:09 0:05" at bounding box center [703, 543] width 483 height 6
click at [804, 546] on div "Loaded : 84.47% 0:21 0:11" at bounding box center [703, 543] width 483 height 6
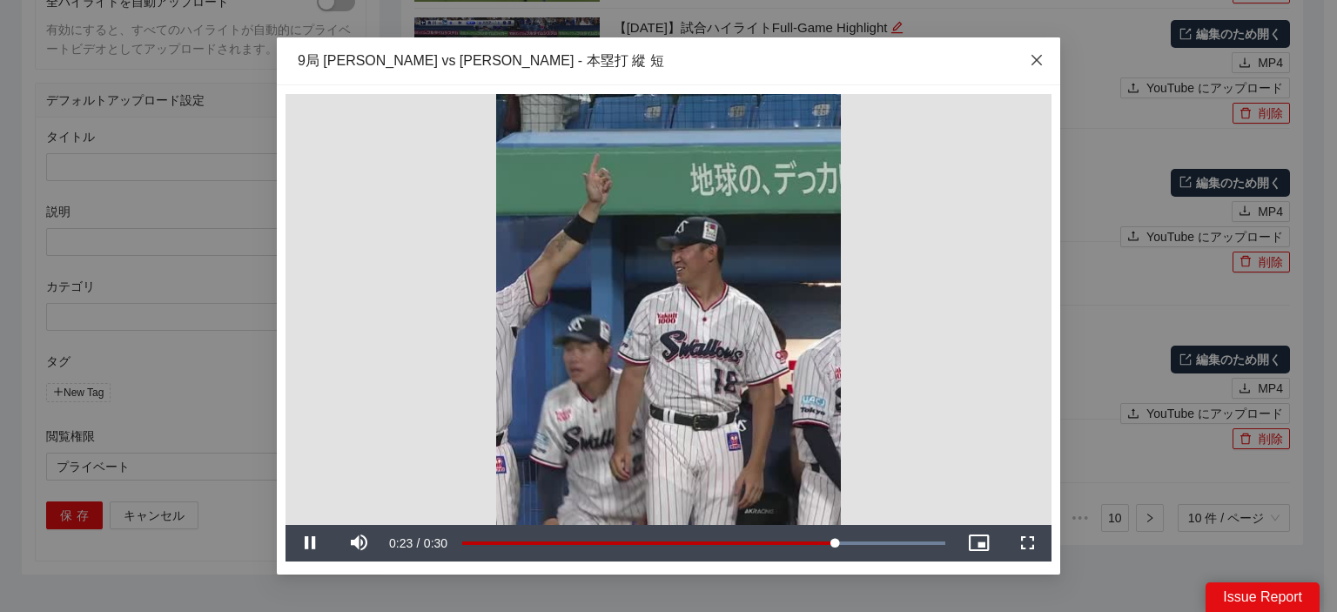
click at [1043, 62] on icon "close" at bounding box center [1037, 60] width 14 height 14
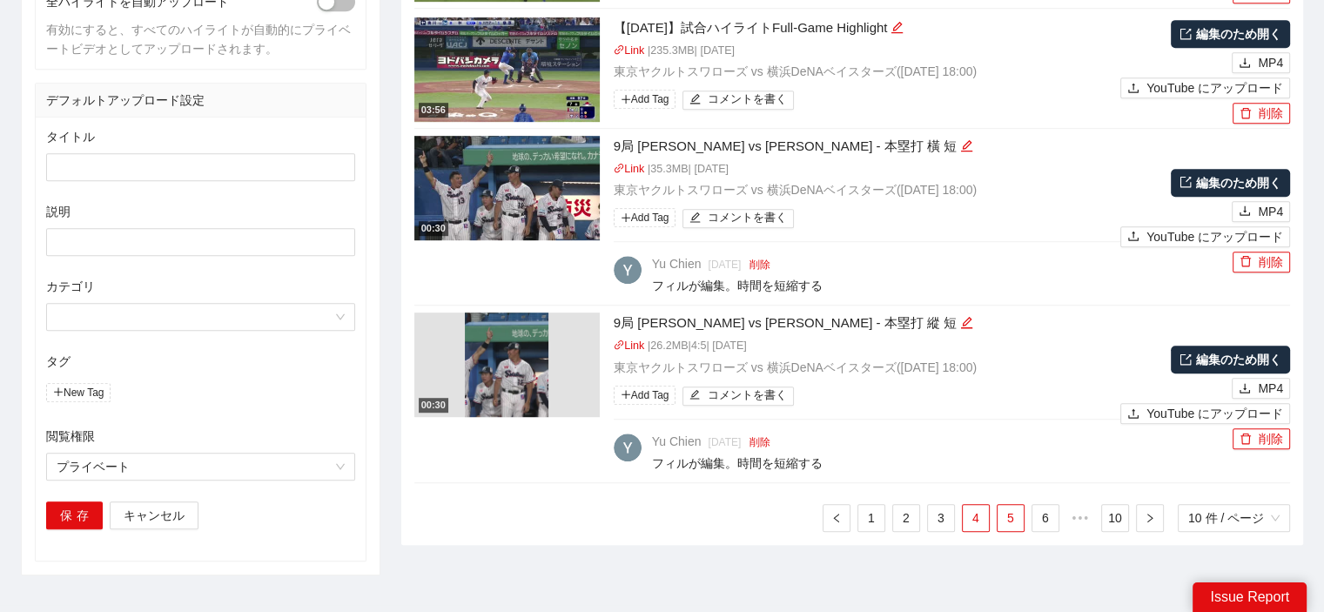
click at [1021, 524] on link "5" at bounding box center [1010, 518] width 26 height 26
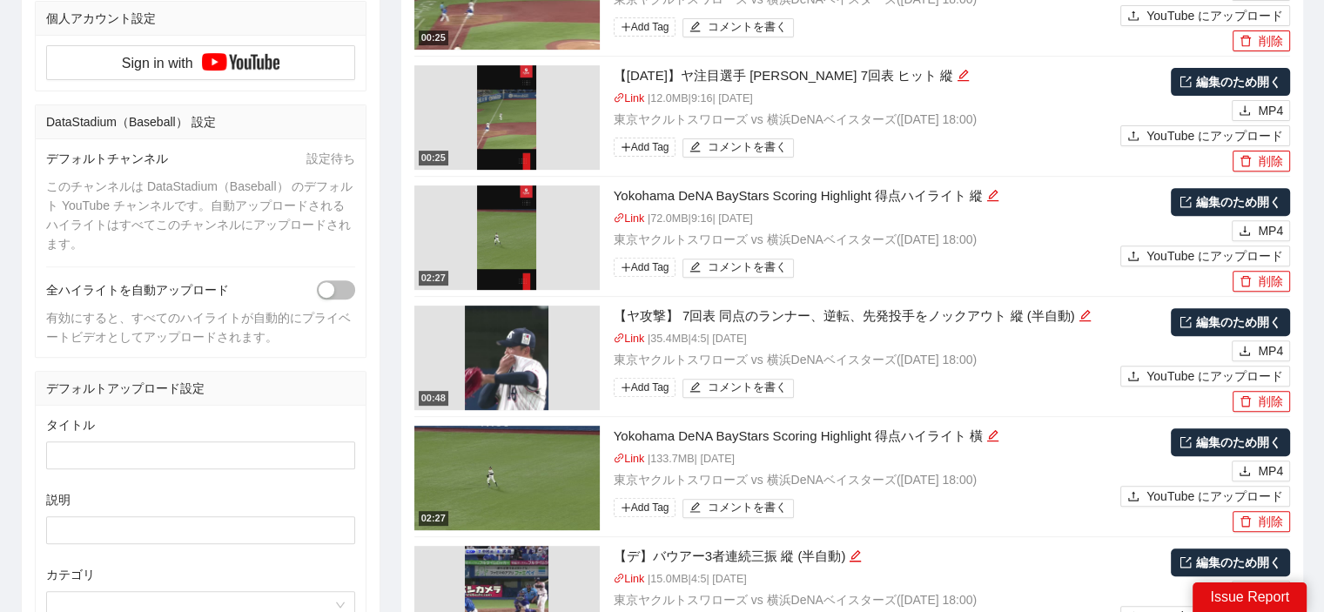
scroll to position [696, 0]
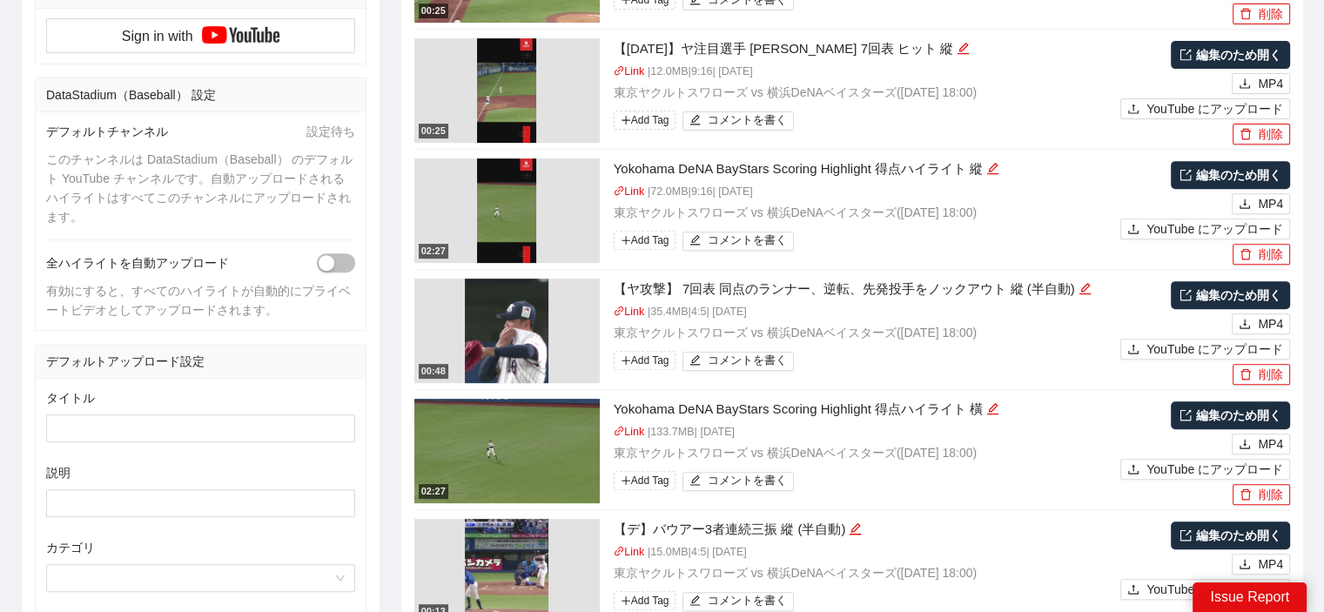
click at [509, 319] on img at bounding box center [507, 330] width 84 height 104
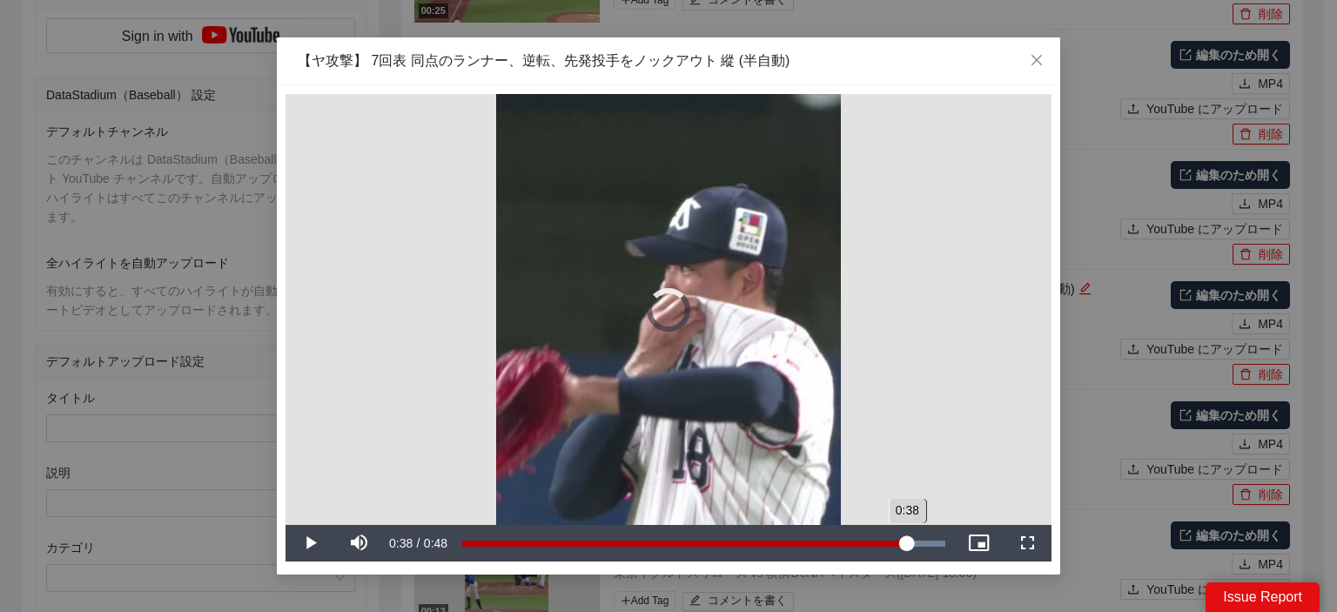
click at [907, 542] on div "Loaded : 100.00% 0:45 0:38" at bounding box center [703, 543] width 483 height 6
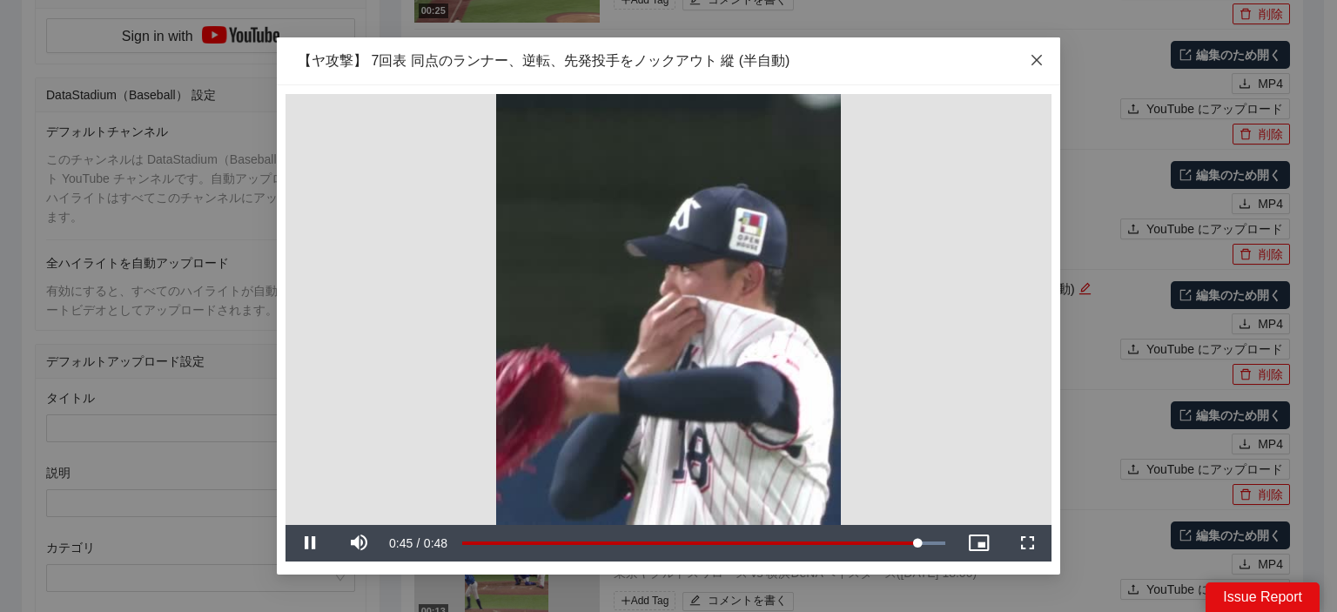
click at [1032, 62] on icon "close" at bounding box center [1037, 60] width 14 height 14
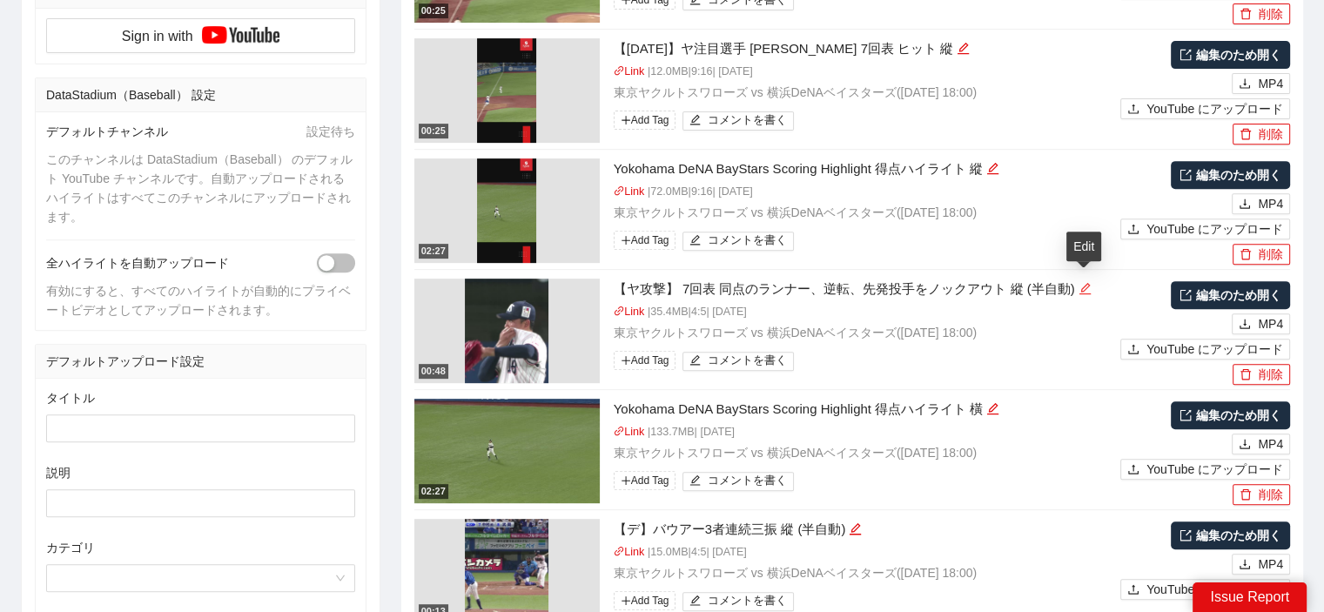
click at [1082, 288] on icon "edit" at bounding box center [1084, 288] width 13 height 13
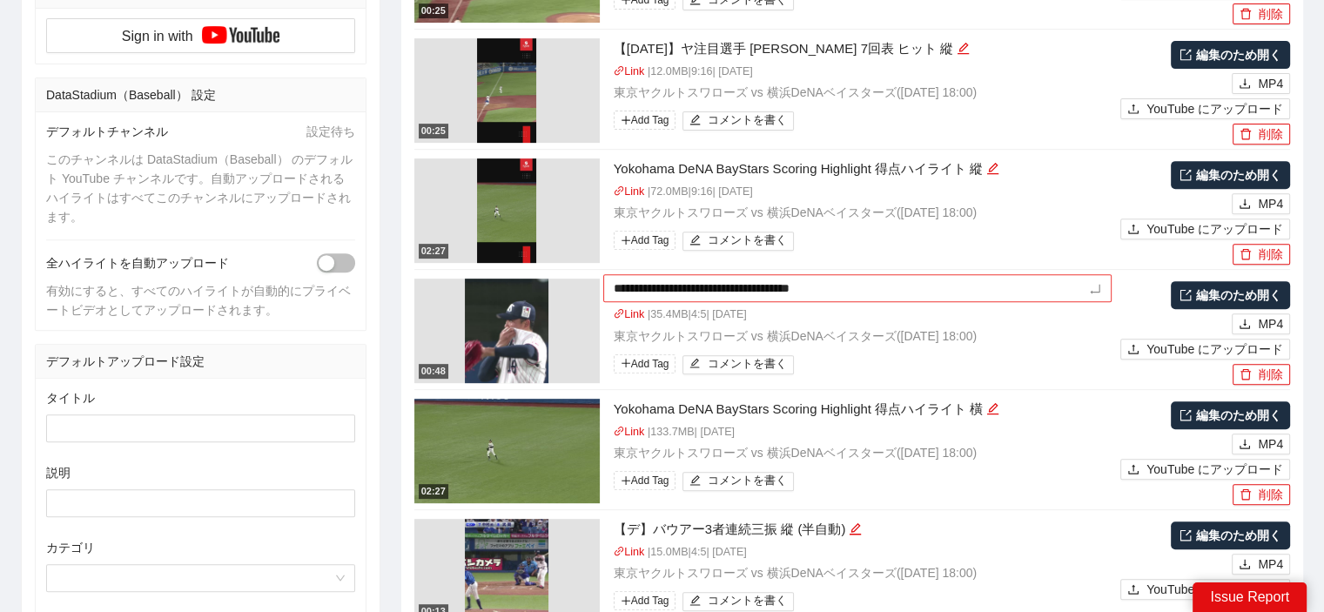
click at [630, 285] on textarea "**********" at bounding box center [857, 288] width 508 height 28
type textarea "**********"
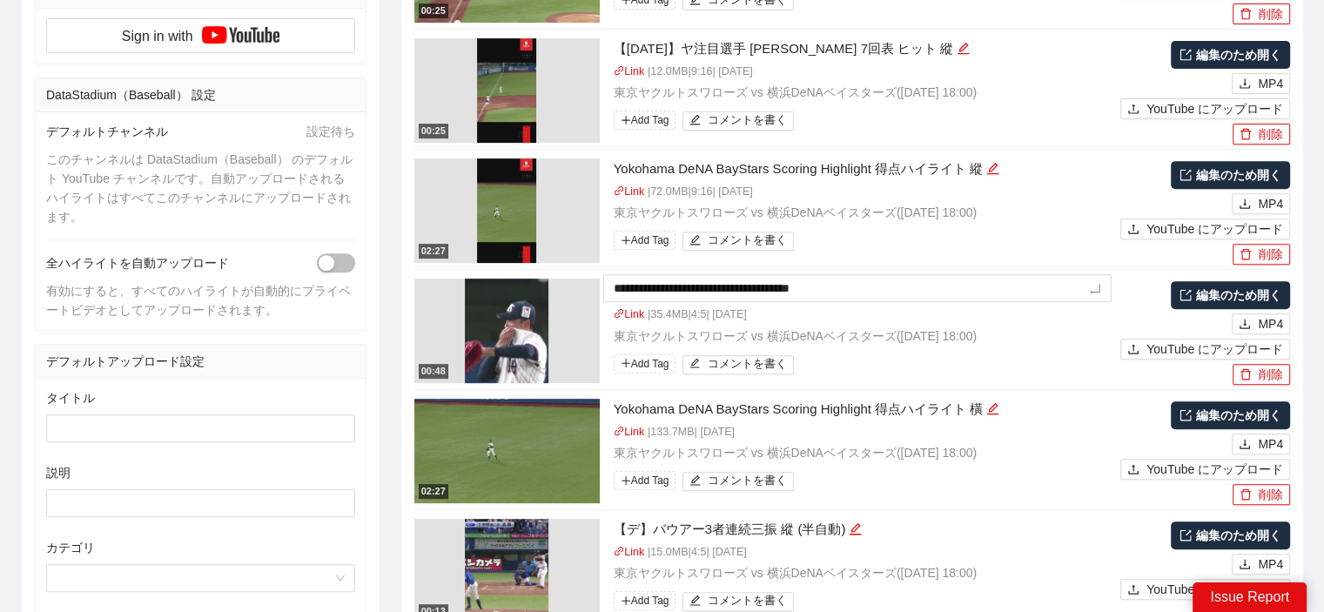
type textarea "**********"
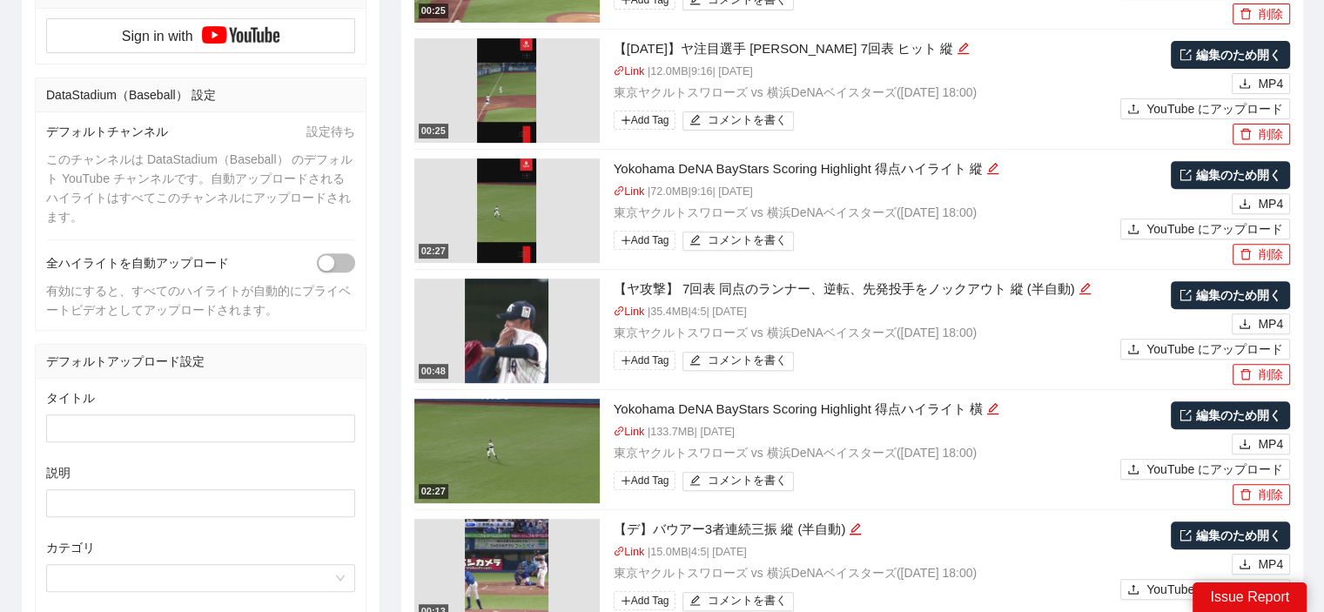
click at [1318, 302] on div "タイトルで検索 日付で検索 7 日 14 日 1ヶ月 クリア タグ 編集 フィル 上田 池田 YouTube Facebook Instagram TikTo…" at bounding box center [662, 137] width 1324 height 1416
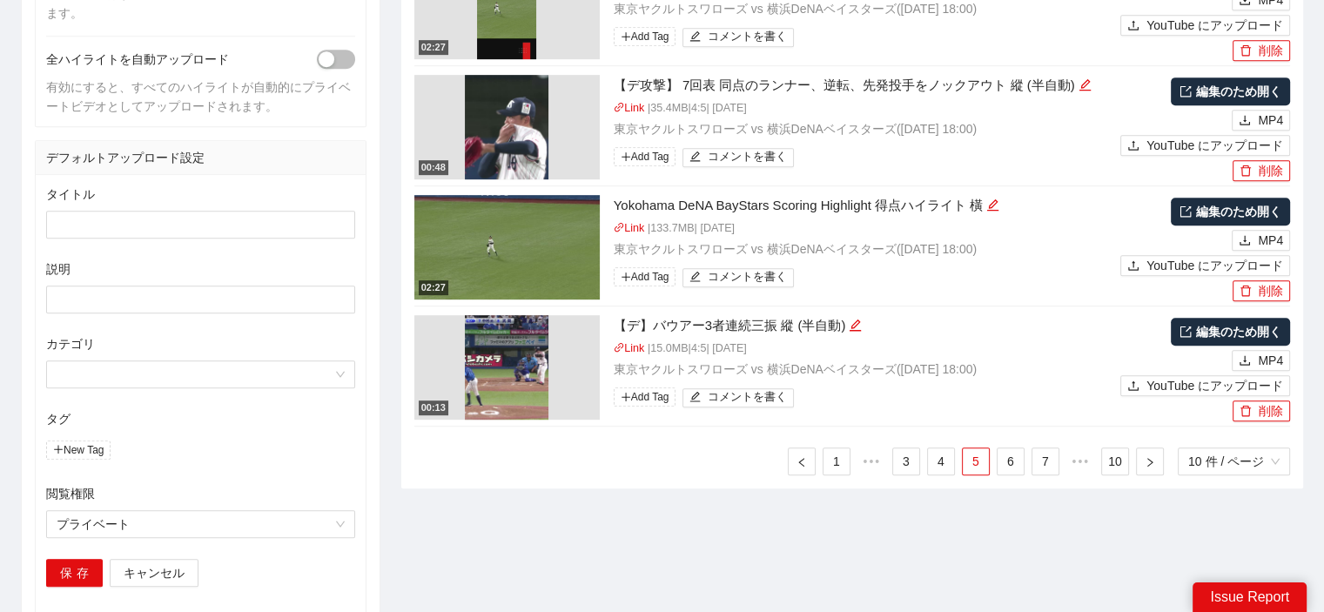
scroll to position [870, 0]
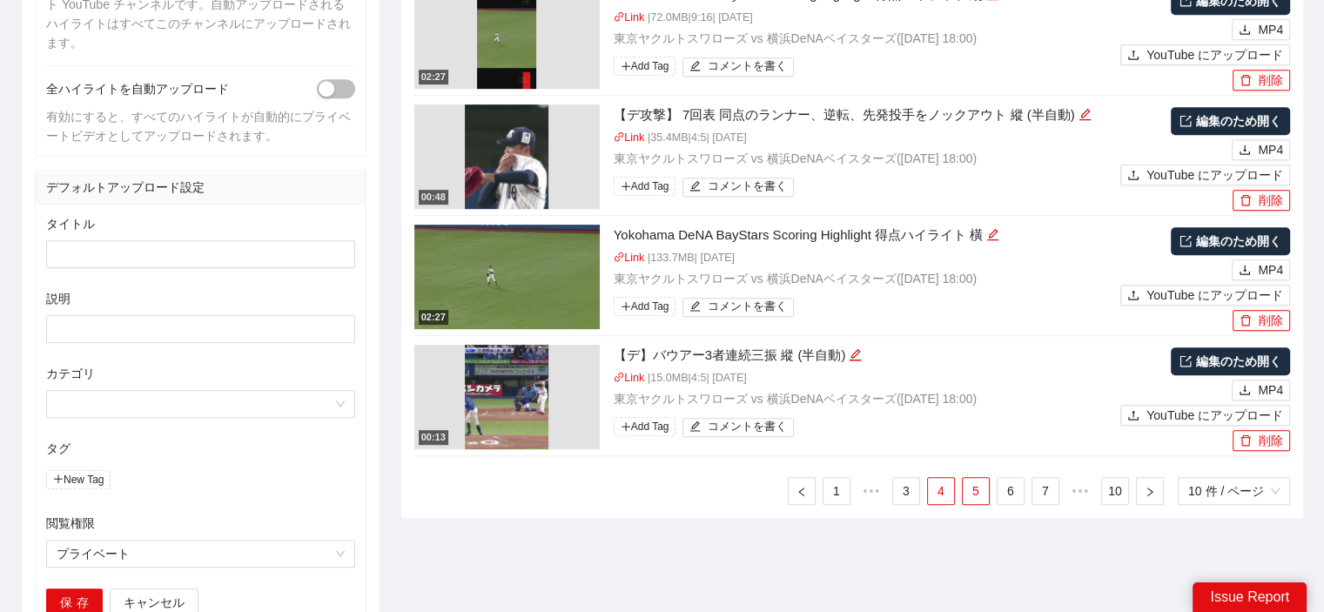
click at [948, 500] on link "4" at bounding box center [941, 491] width 26 height 26
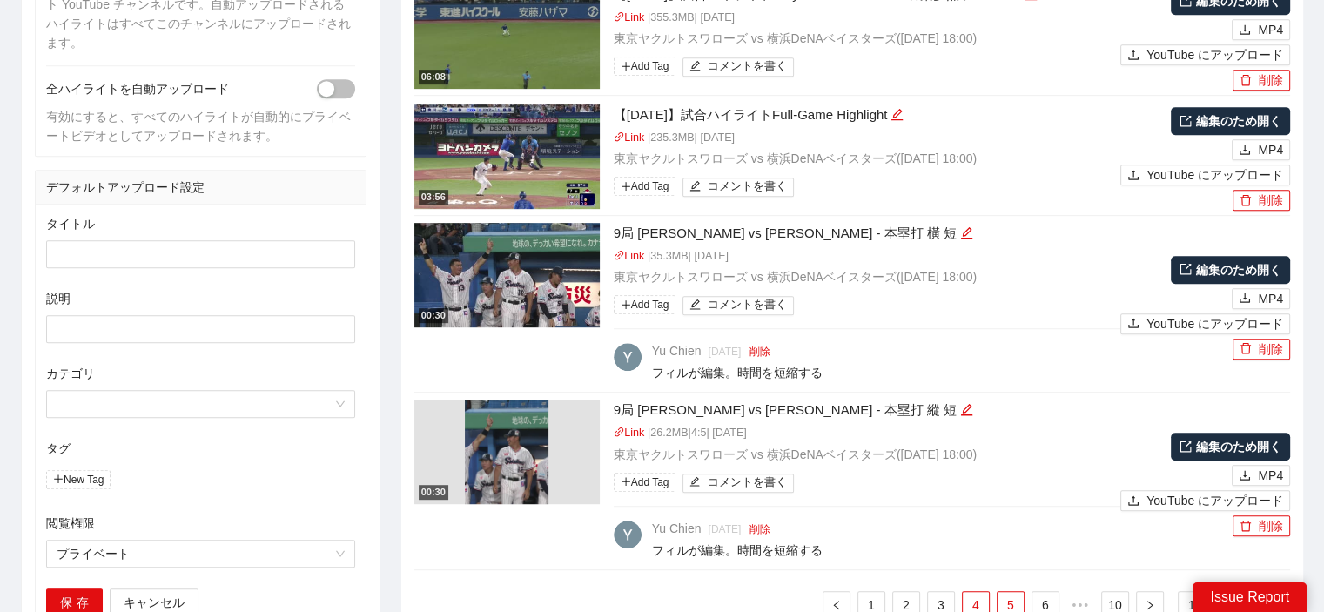
click at [1011, 600] on link "5" at bounding box center [1010, 605] width 26 height 26
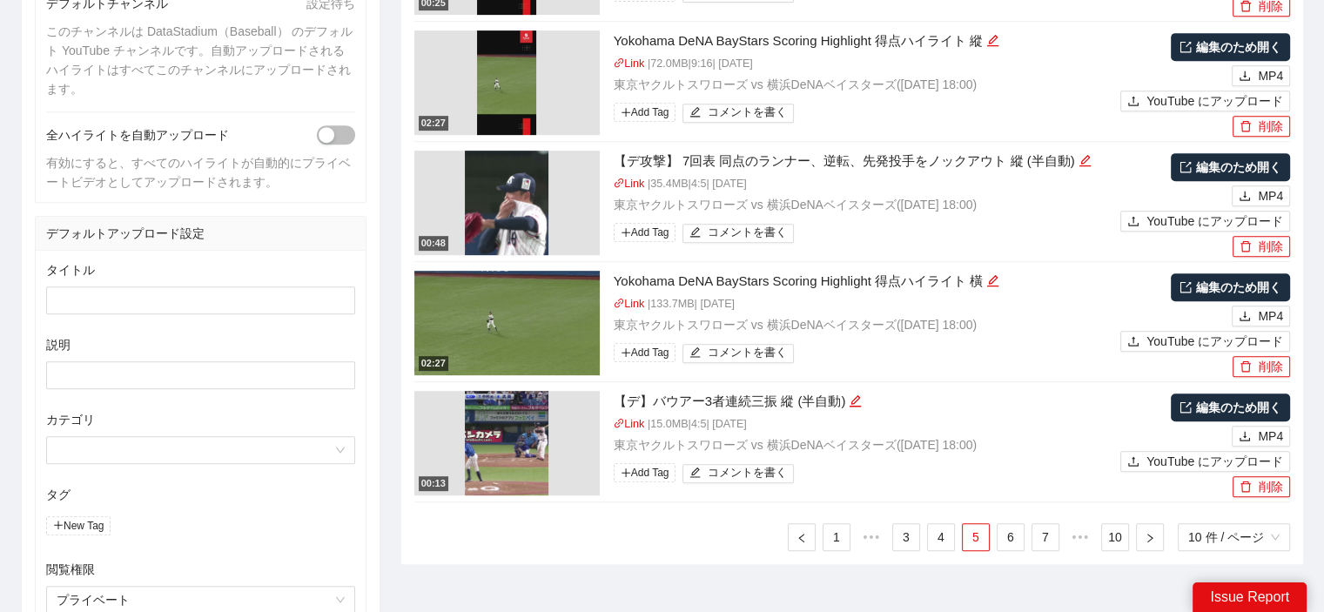
scroll to position [783, 0]
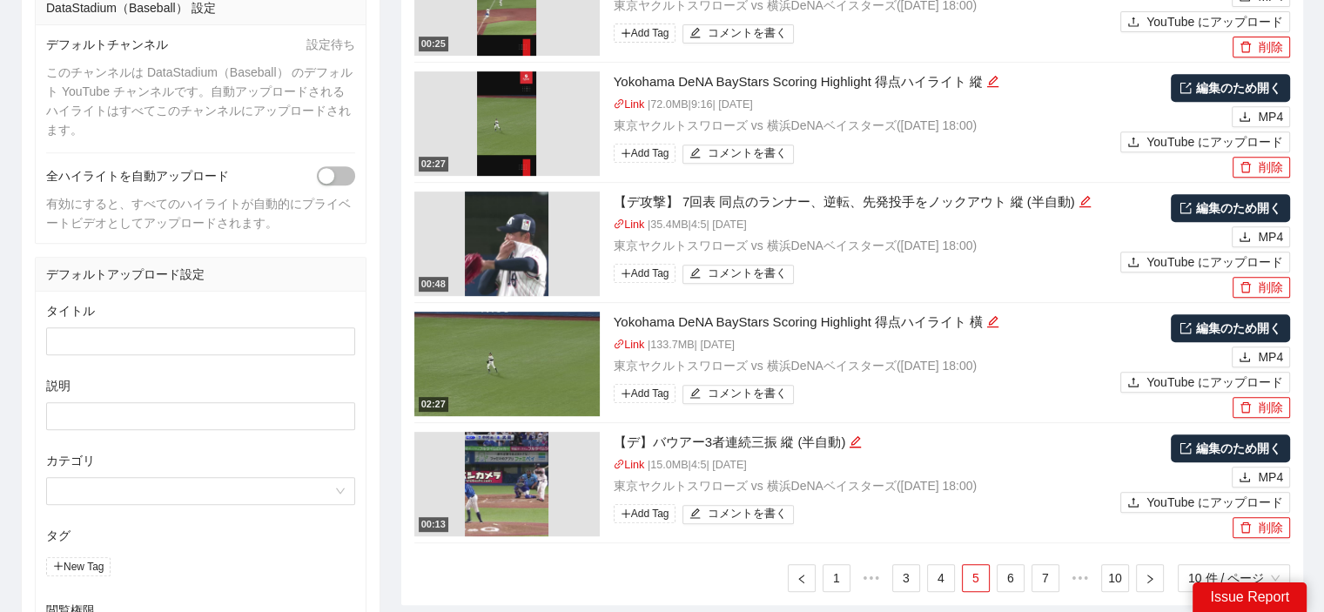
click at [530, 468] on img at bounding box center [507, 484] width 84 height 104
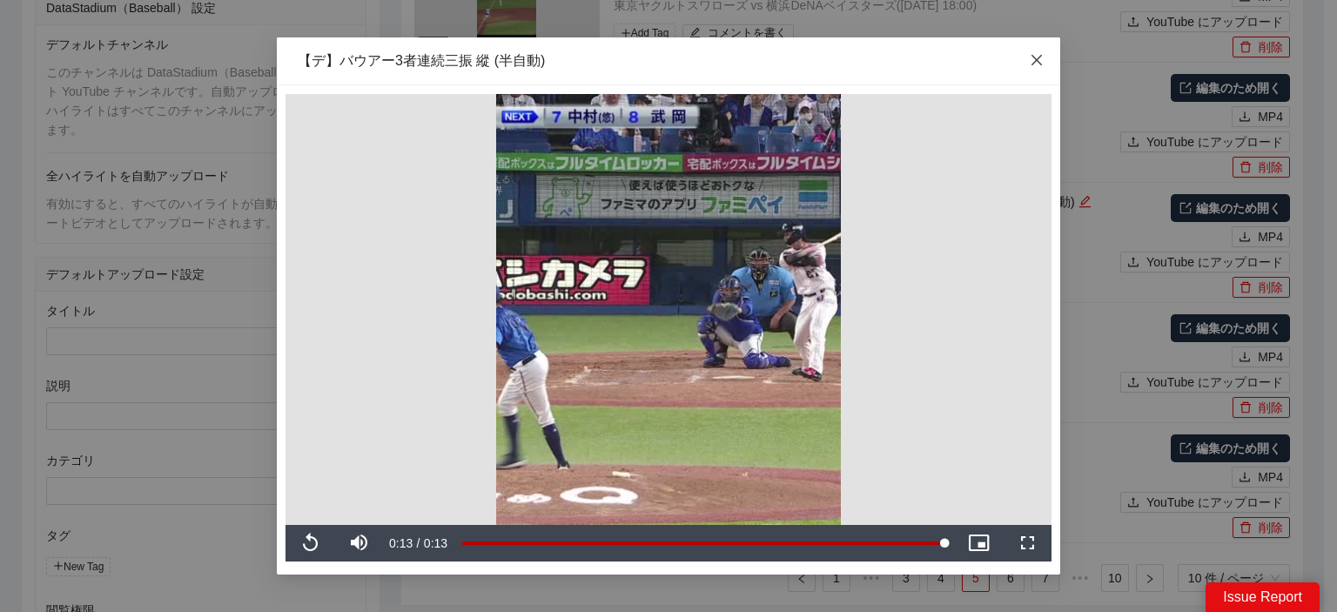
click at [1037, 62] on icon "close" at bounding box center [1037, 60] width 14 height 14
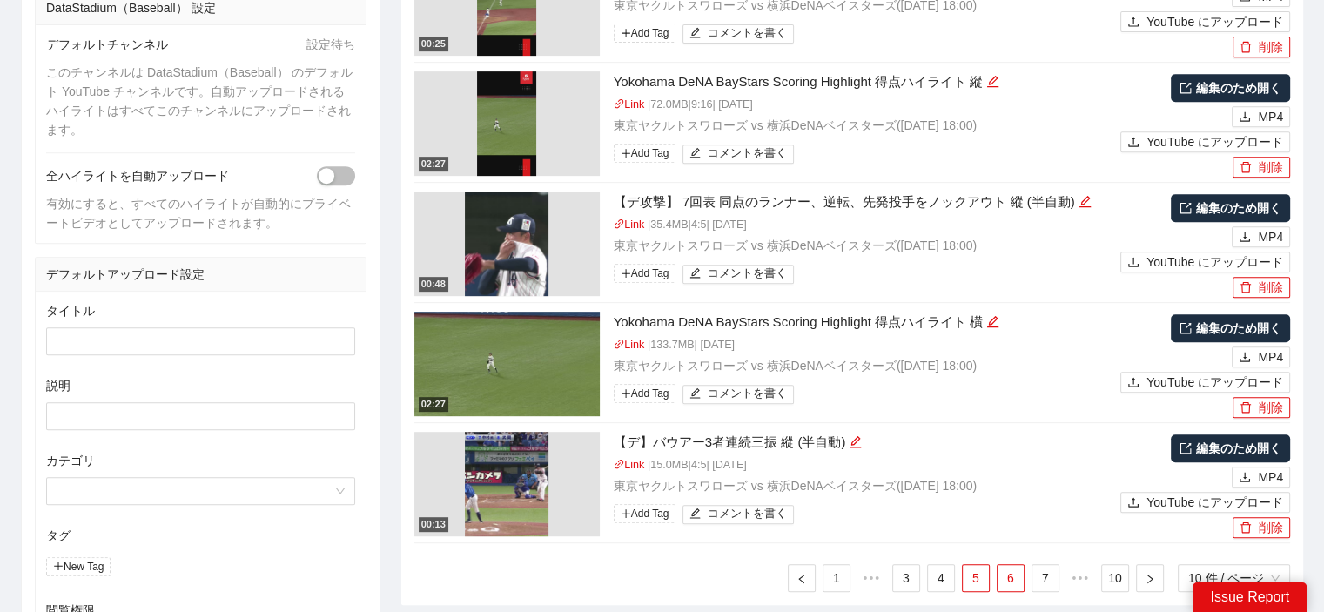
click at [1013, 580] on link "6" at bounding box center [1010, 578] width 26 height 26
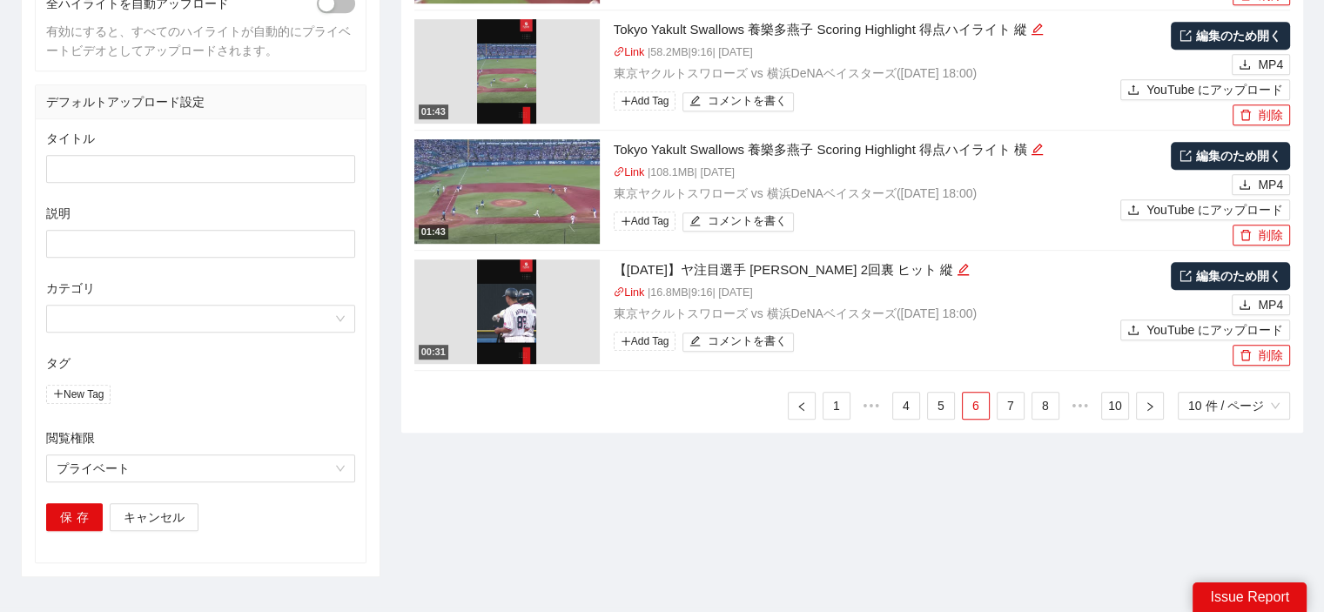
scroll to position [957, 0]
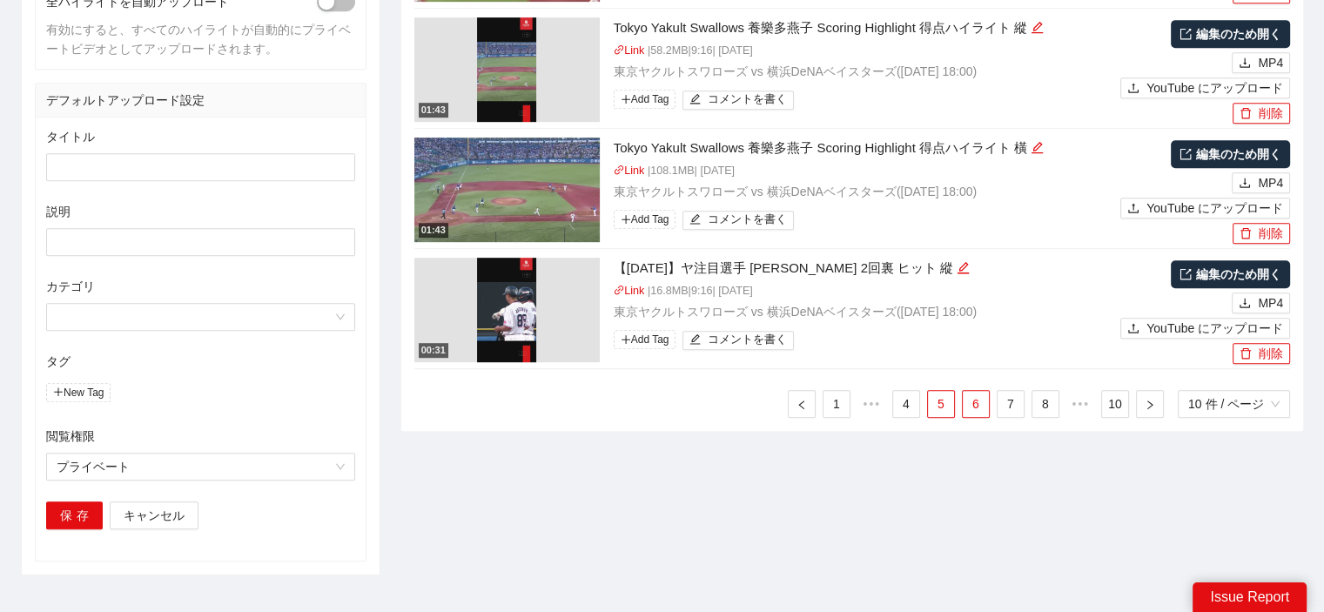
click at [944, 398] on link "5" at bounding box center [941, 404] width 26 height 26
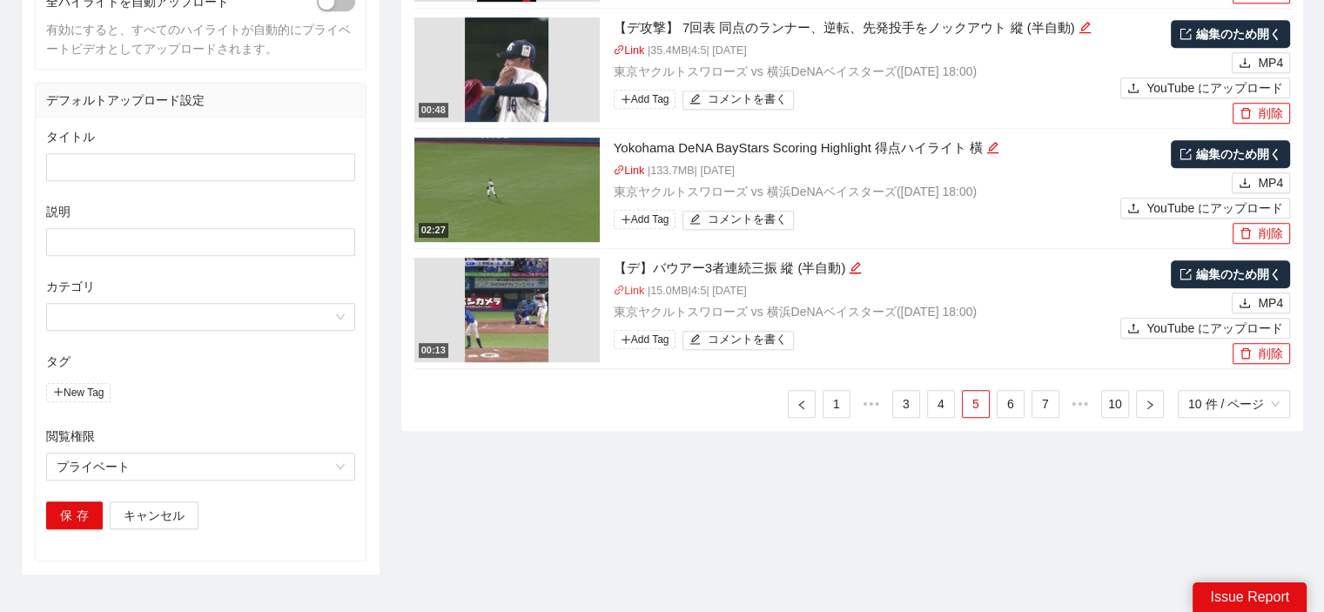
click at [630, 288] on link "Link" at bounding box center [629, 291] width 31 height 12
click at [828, 268] on div "【デ】バウアー3者連続三振 縱 (半自動)" at bounding box center [867, 268] width 506 height 21
drag, startPoint x: 654, startPoint y: 267, endPoint x: 772, endPoint y: 269, distance: 118.4
click at [772, 269] on div "【デ】バウアー3者連続三振 縱 (半自動)" at bounding box center [867, 268] width 506 height 21
copy div "バウアー3者連続三振"
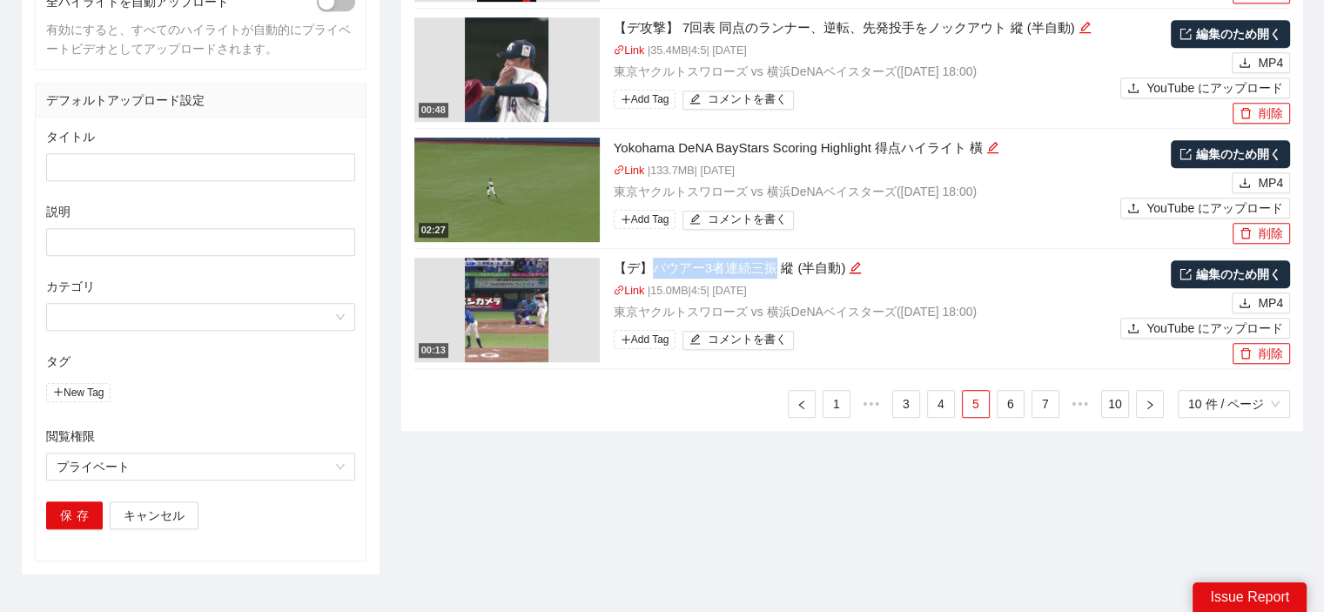
drag, startPoint x: 761, startPoint y: 507, endPoint x: 741, endPoint y: 508, distance: 20.0
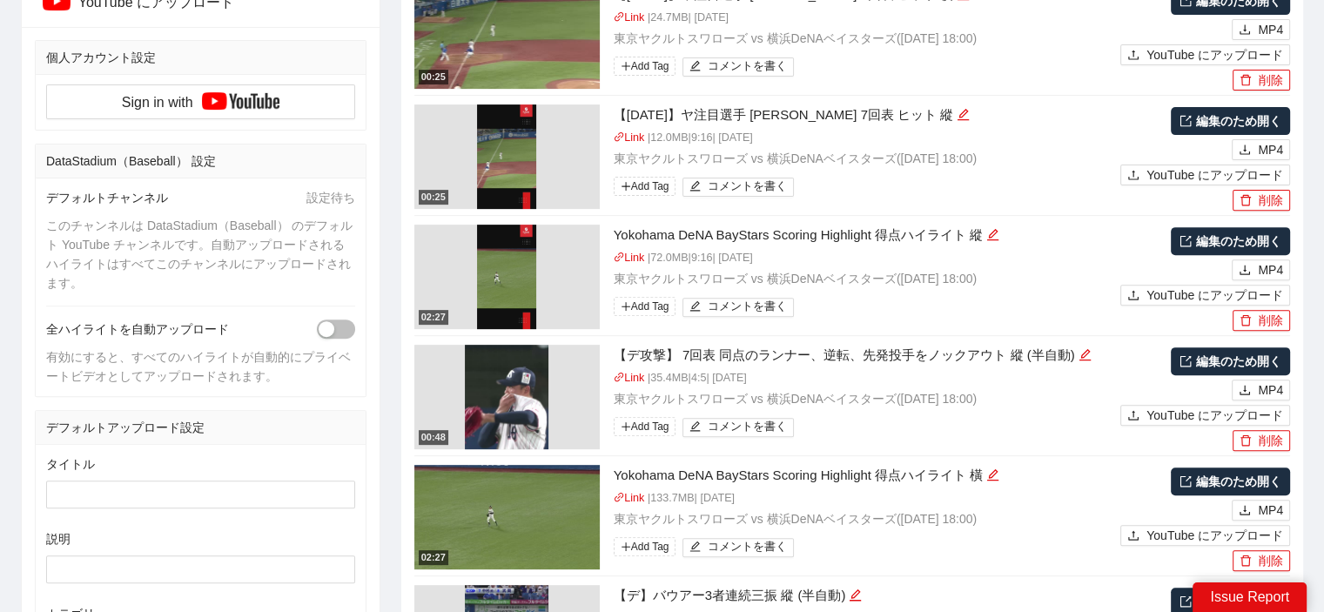
scroll to position [522, 0]
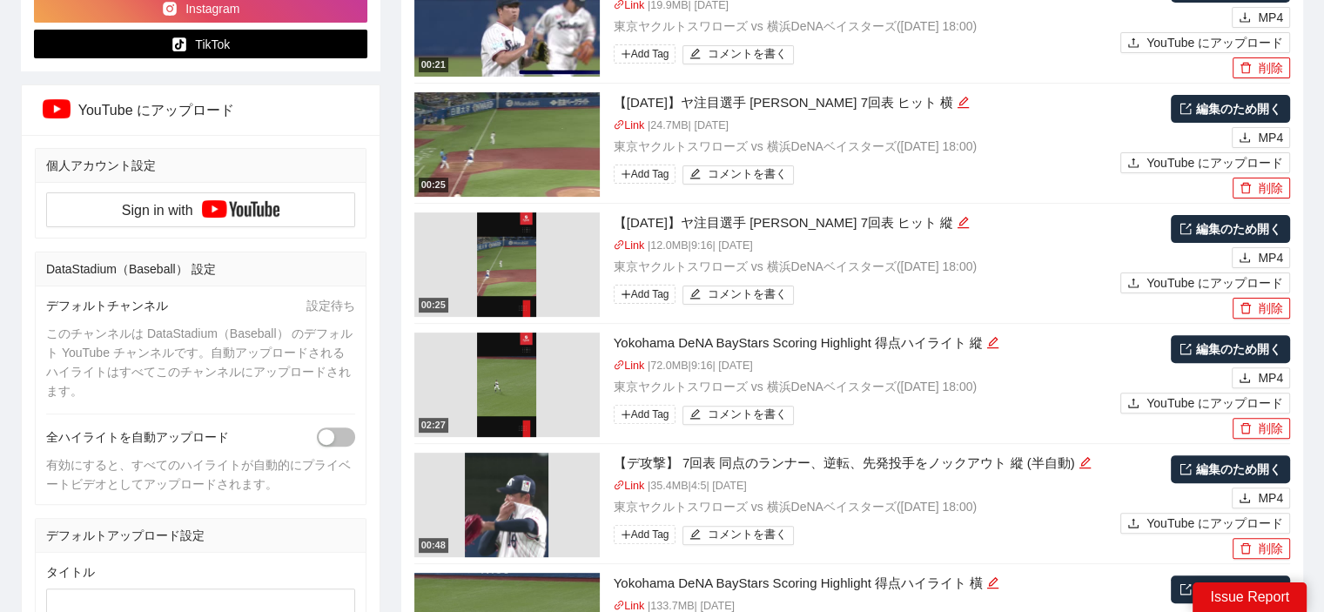
click at [754, 459] on div "【デ攻撃】 7回表 同点のランナー、逆転、先発投手をノックアウト 縱 (半自動)" at bounding box center [867, 463] width 506 height 21
click at [1053, 461] on div "【デ攻撃】 7回表 同点のランナー、逆転、先発投手をノックアウト 縱 (半自動)" at bounding box center [867, 463] width 506 height 21
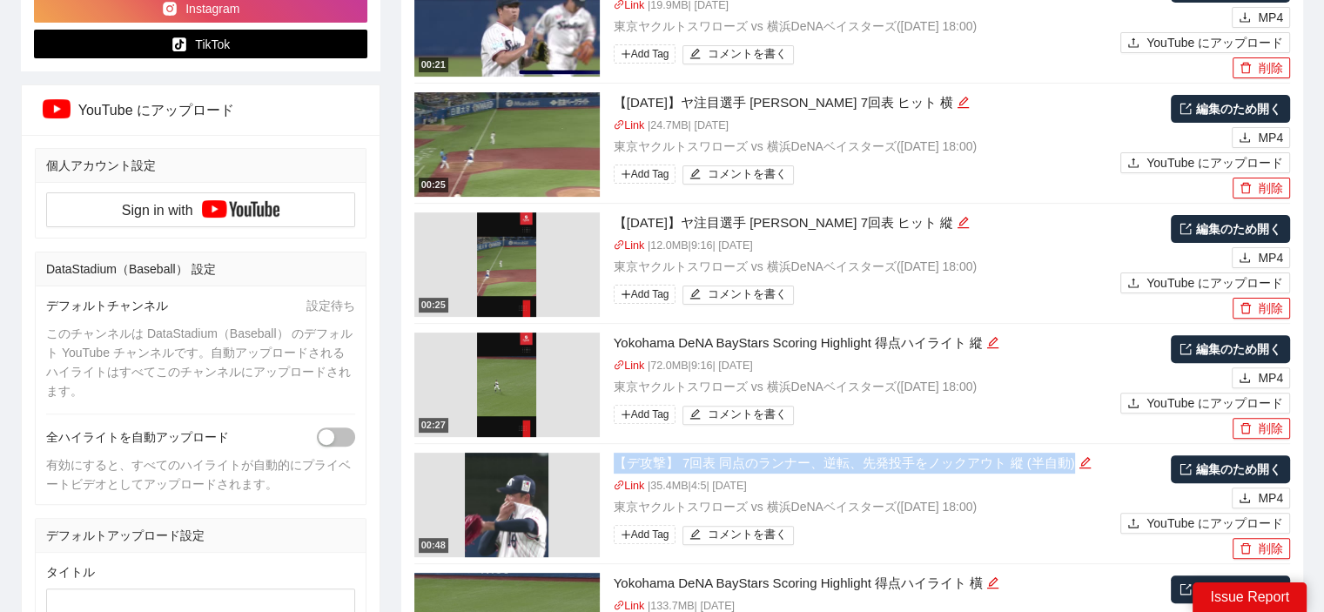
drag, startPoint x: 1072, startPoint y: 461, endPoint x: 616, endPoint y: 462, distance: 456.0
click at [616, 462] on div "【デ攻撃】 7回表 同点のランナー、逆転、先発投手をノックアウト 縱 (半自動)" at bounding box center [867, 463] width 506 height 21
copy div "【デ攻撃】 7回表 同点のランナー、逆転、先発投手をノックアウト 縱 (半自動)"
click at [849, 425] on div "Link | 72.0 MB | 9:16 | 2ヶ月前 東京ヤクルトスワローズ vs 横浜DeNAベイスターズ ( 2025-07-09 18:00 ) A…" at bounding box center [867, 394] width 506 height 72
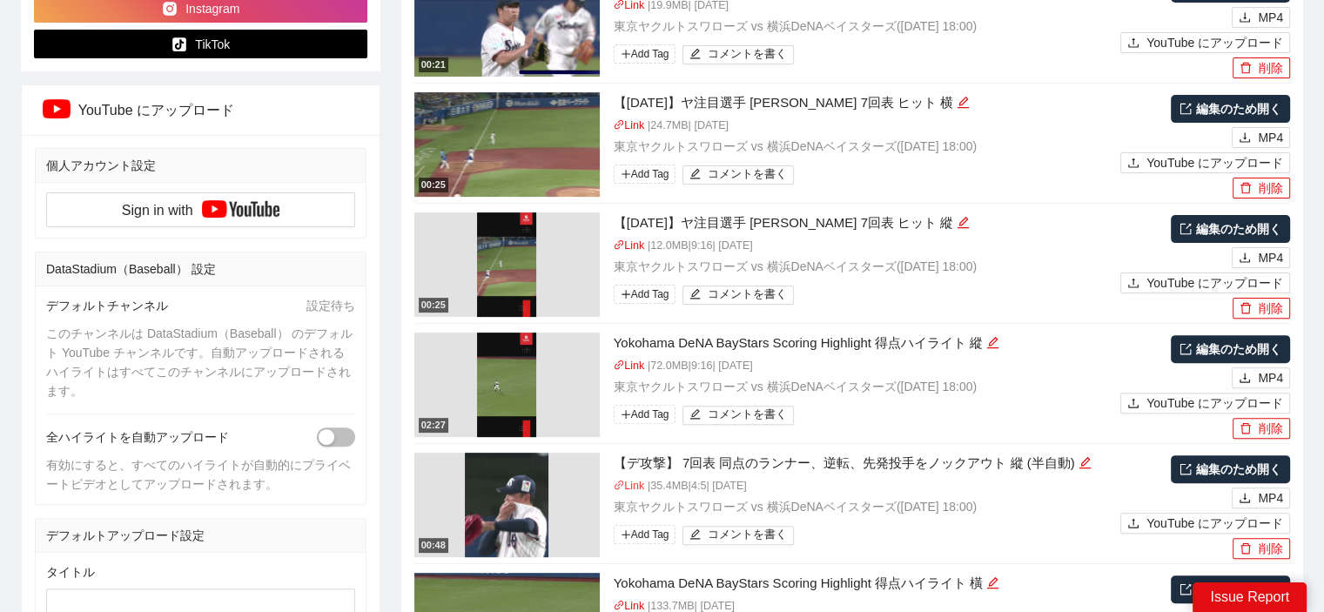
click at [637, 485] on link "Link" at bounding box center [629, 486] width 31 height 12
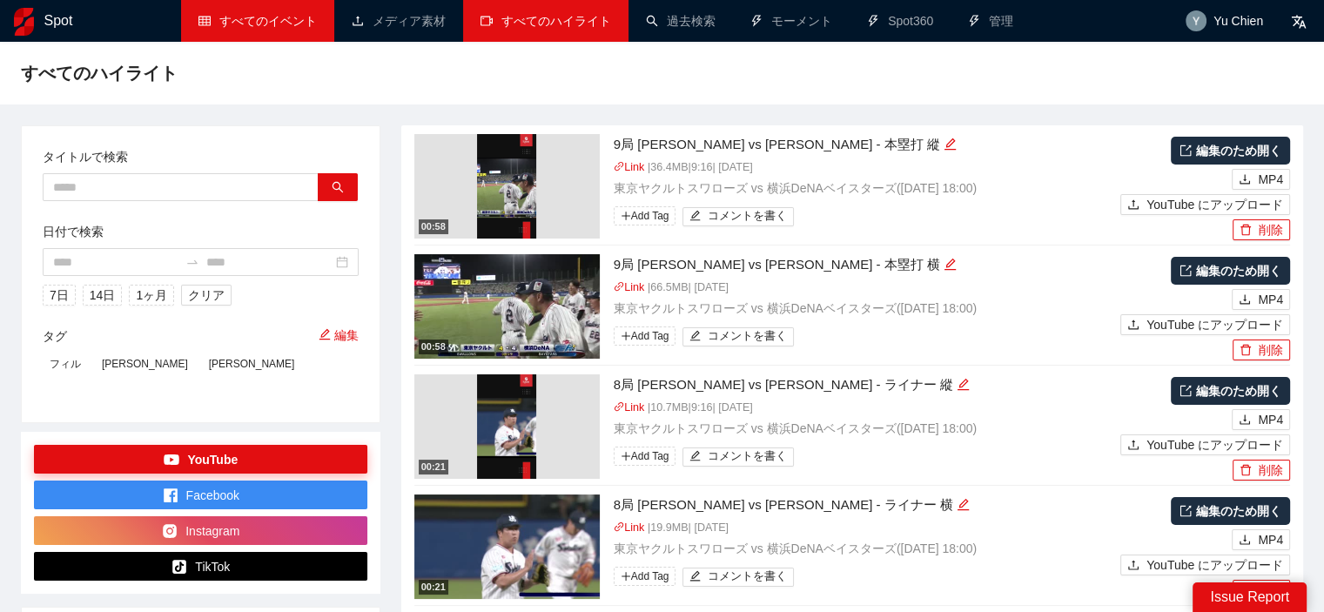
click at [260, 21] on link "すべてのイベント" at bounding box center [257, 21] width 118 height 14
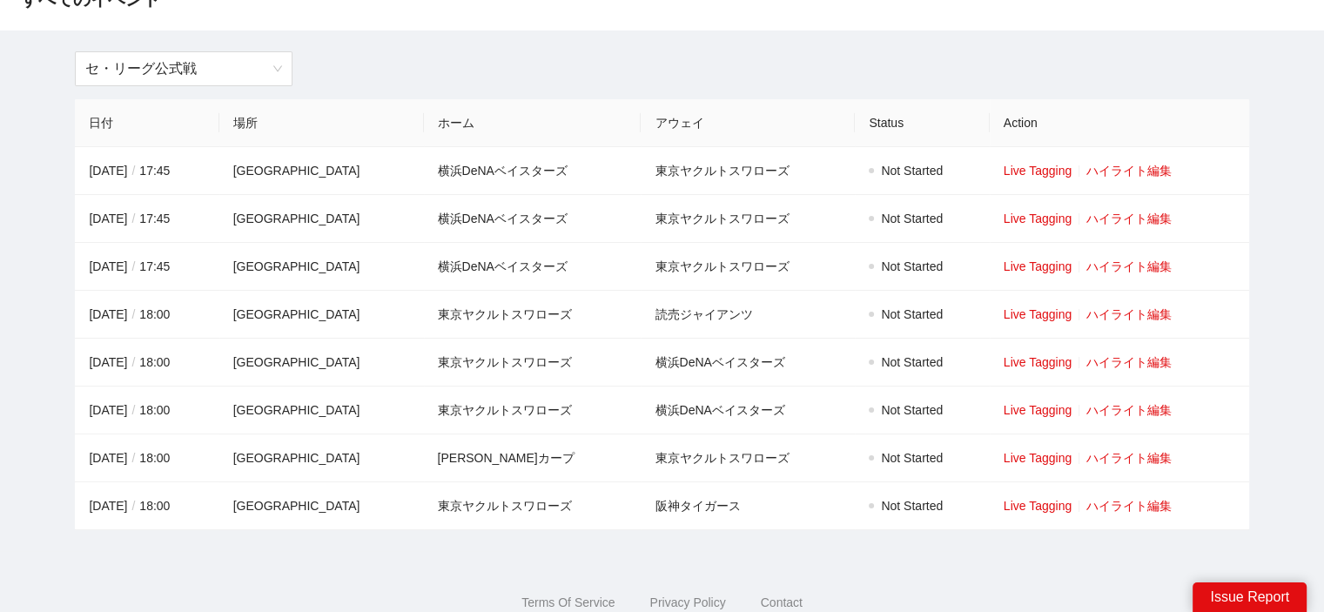
scroll to position [31, 0]
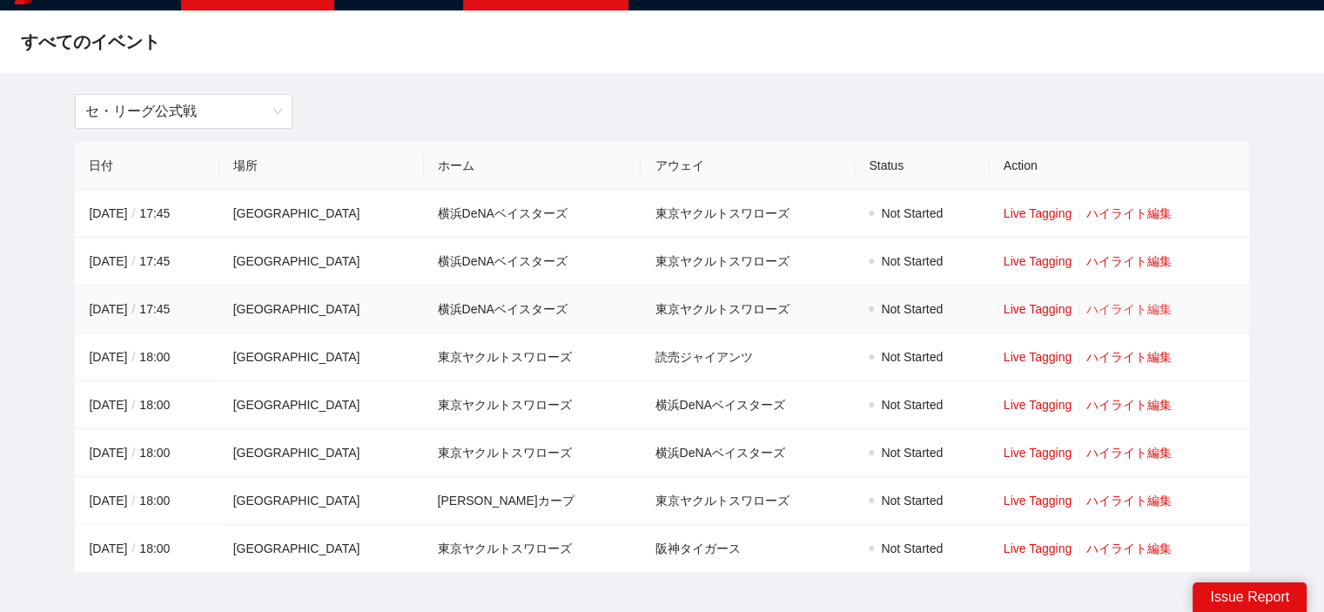
click at [1166, 308] on link "ハイライト編集" at bounding box center [1128, 309] width 85 height 14
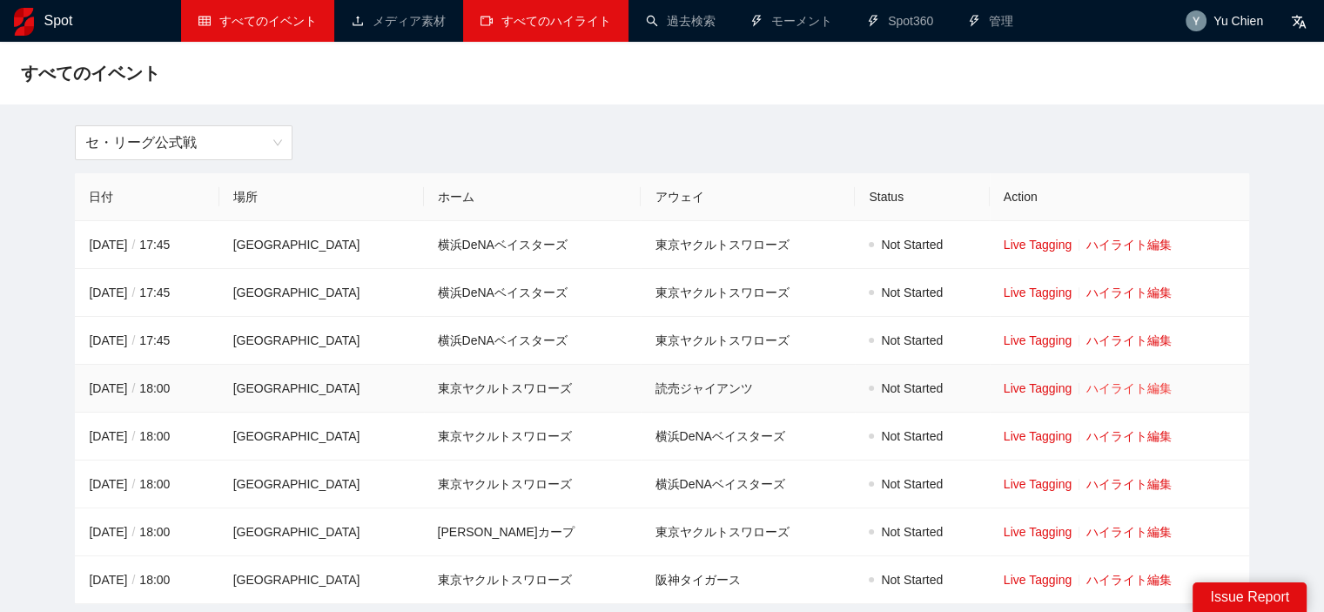
click at [1151, 382] on link "ハイライト編集" at bounding box center [1128, 388] width 85 height 14
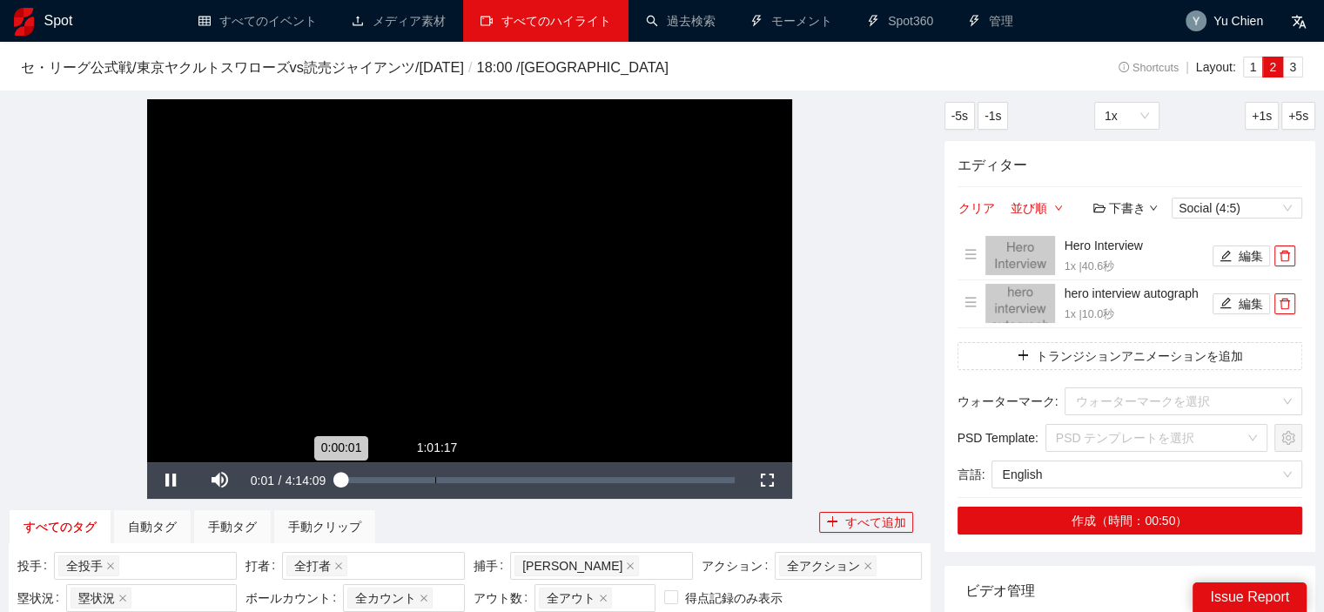
click at [437, 484] on div "Loaded : 0.21% 1:01:17 0:00:01" at bounding box center [537, 480] width 411 height 37
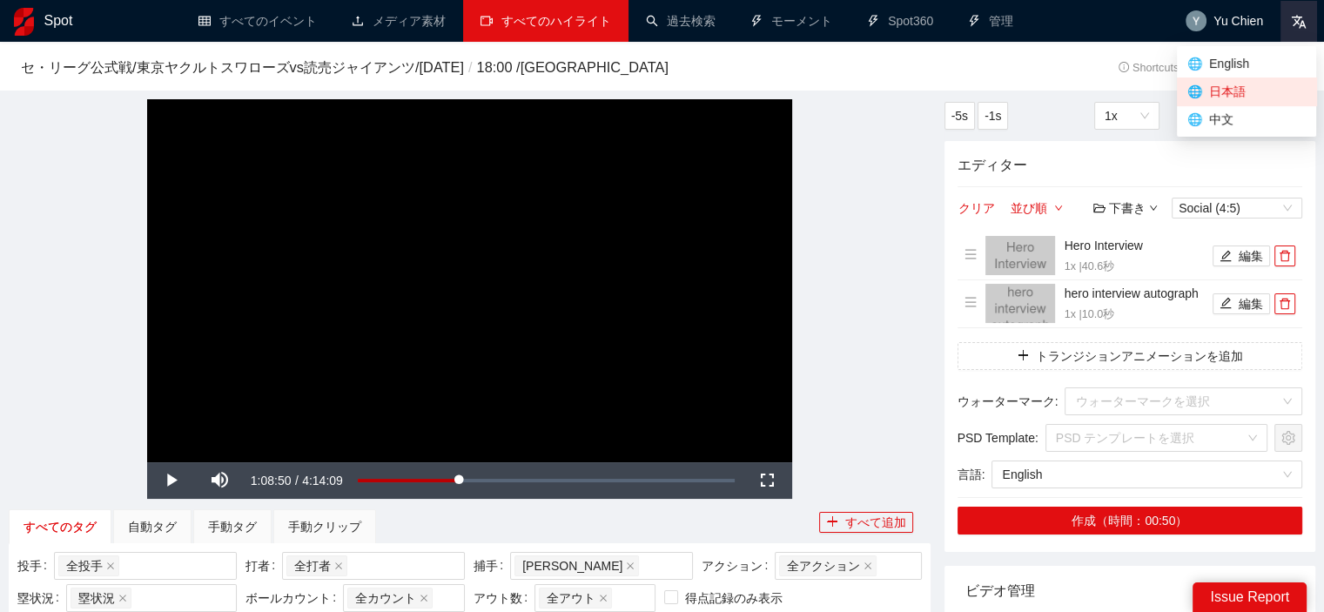
click at [1295, 26] on icon at bounding box center [1299, 22] width 16 height 16
click at [922, 326] on div "**********" at bounding box center [470, 280] width 922 height 363
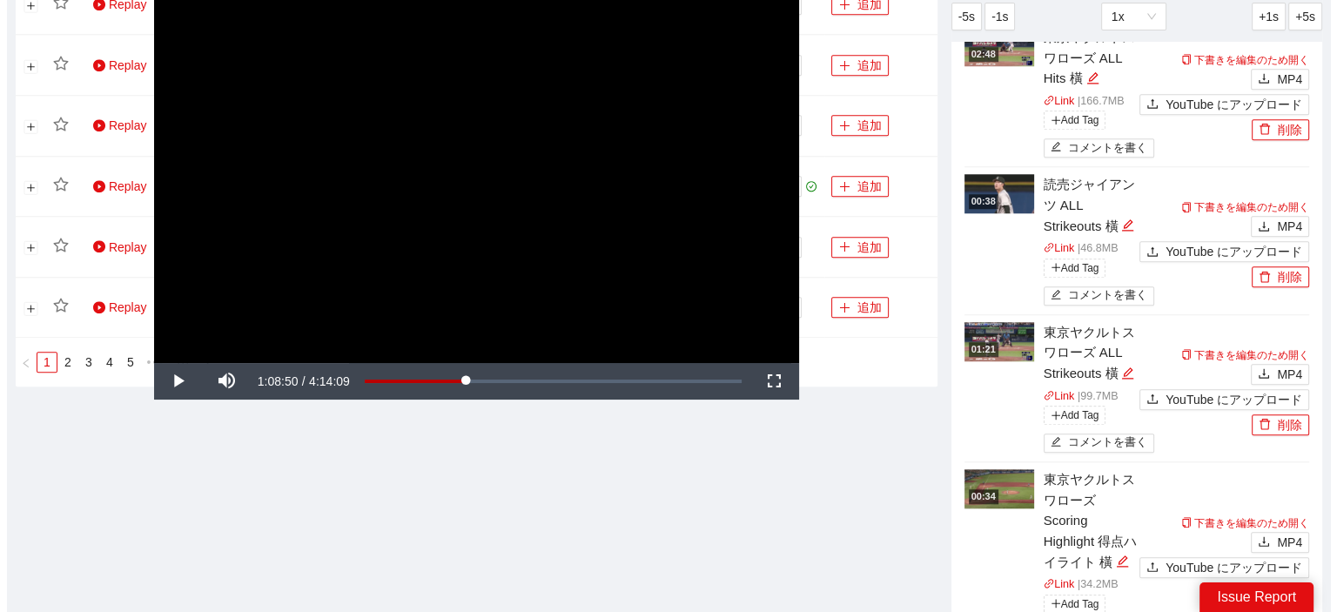
scroll to position [1751, 0]
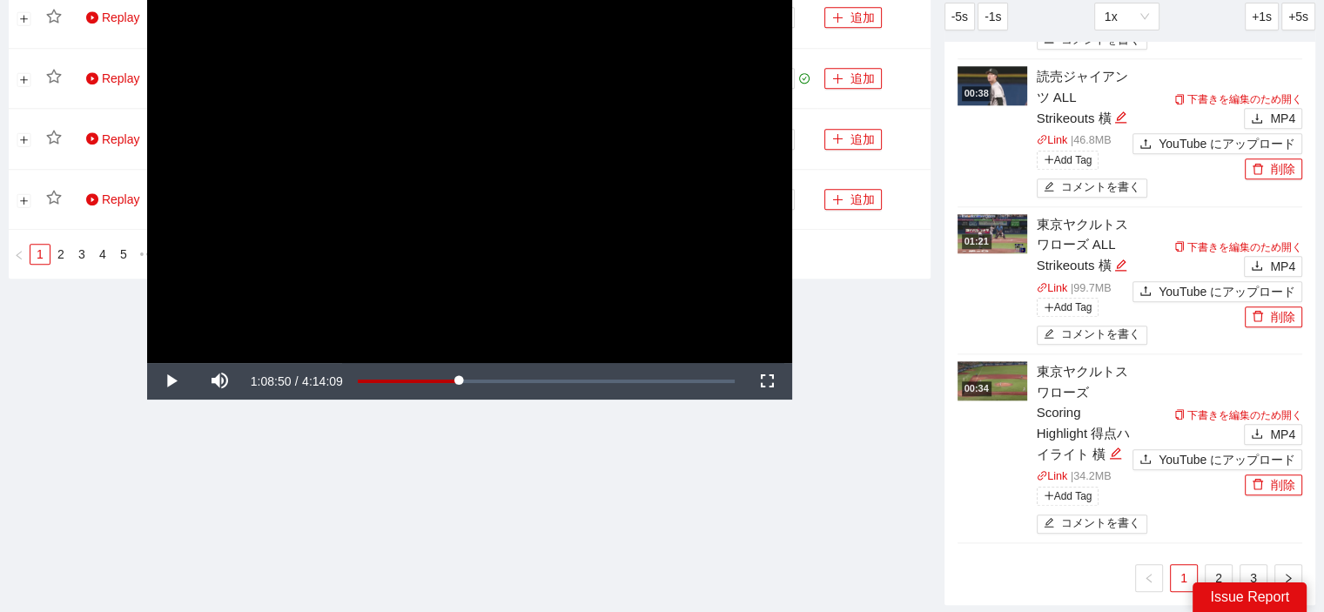
click at [996, 361] on img at bounding box center [992, 380] width 70 height 39
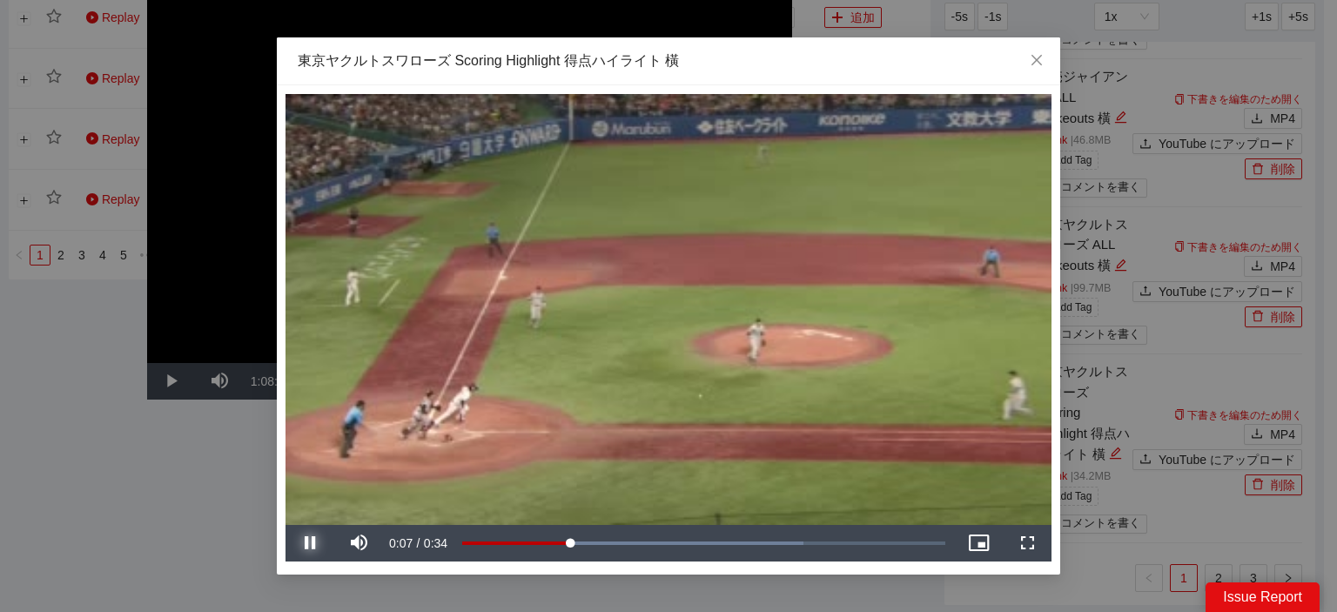
click at [310, 543] on span "Video Player" at bounding box center [309, 543] width 49 height 0
drag, startPoint x: 223, startPoint y: 491, endPoint x: 378, endPoint y: 178, distance: 348.7
click at [223, 491] on div "**********" at bounding box center [668, 306] width 1337 height 612
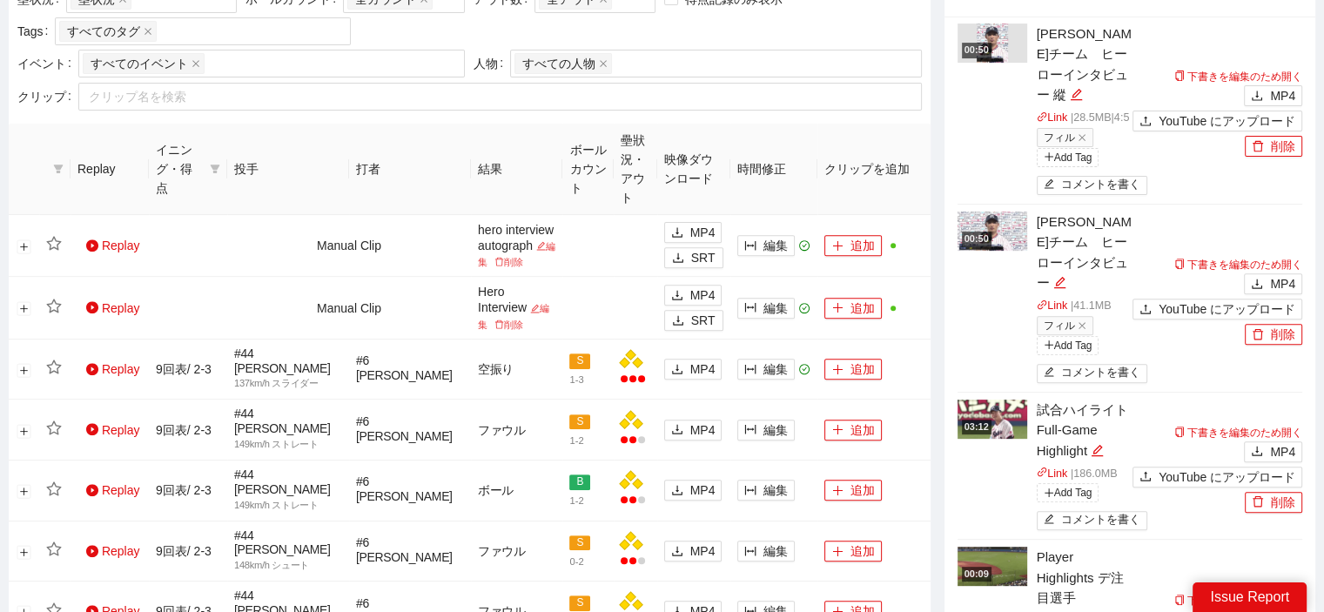
scroll to position [0, 0]
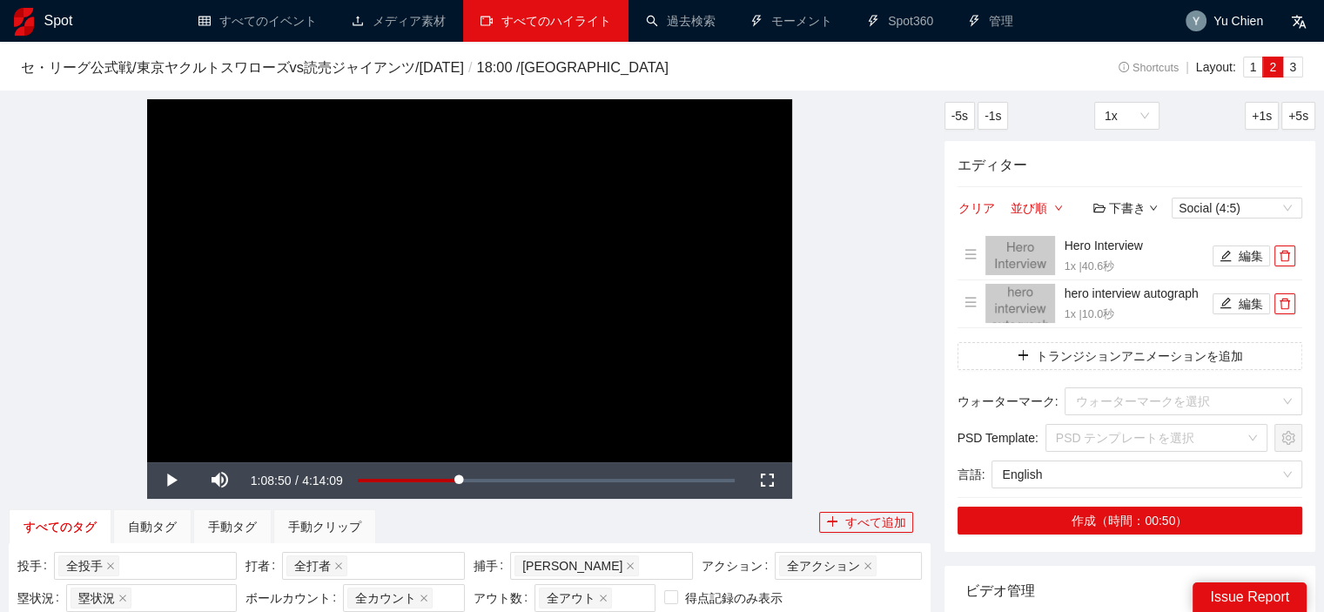
click at [546, 16] on link "すべてのハイライト" at bounding box center [545, 21] width 131 height 14
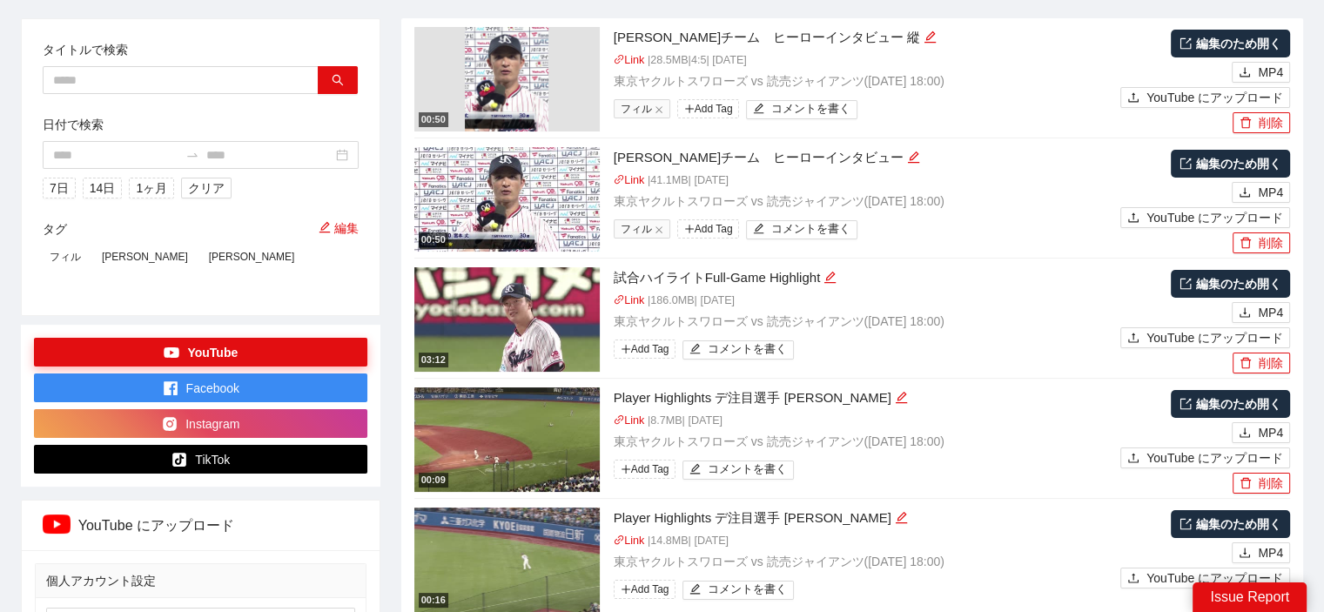
scroll to position [108, 0]
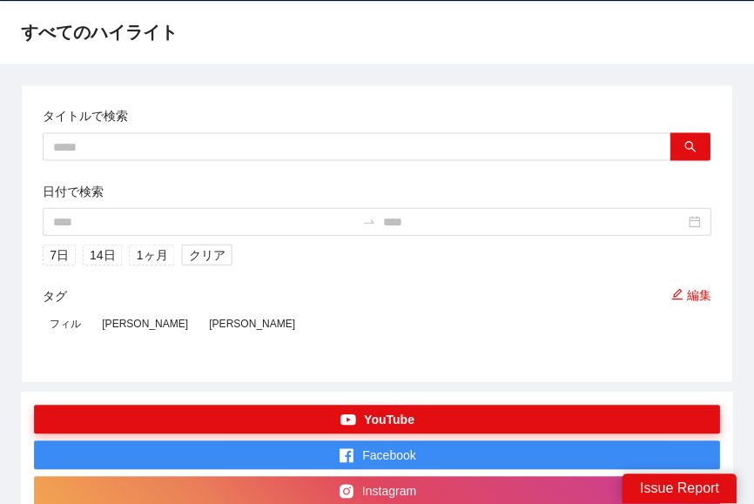
scroll to position [0, 0]
